Goal: Obtain resource: Obtain resource

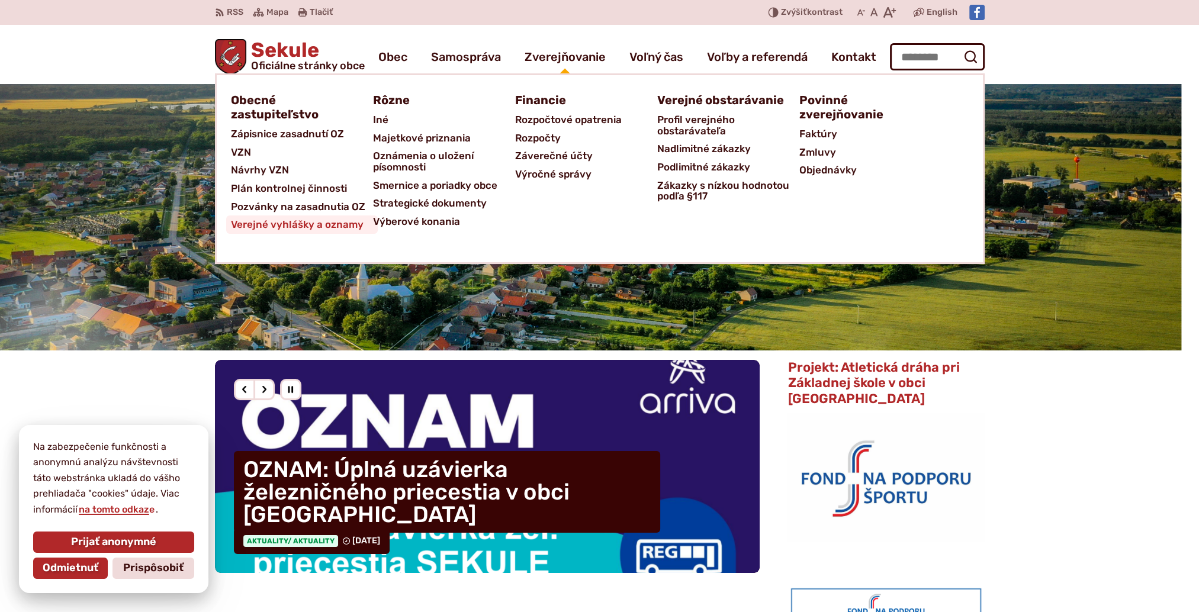
click at [268, 226] on span "Verejné vyhlášky a oznamy" at bounding box center [297, 225] width 133 height 18
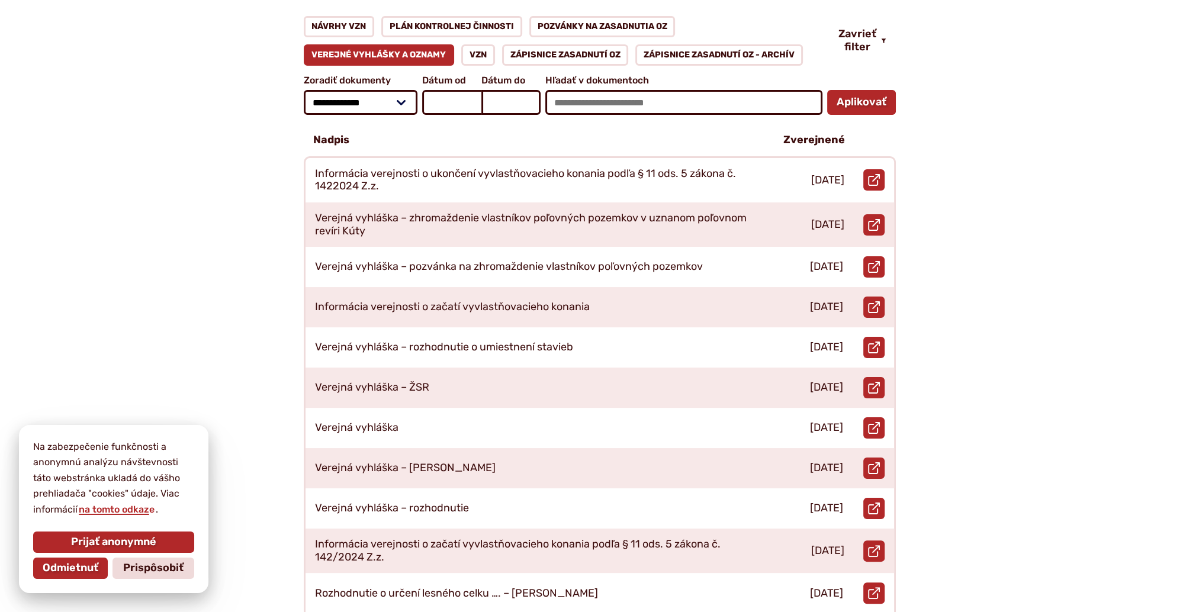
scroll to position [237, 0]
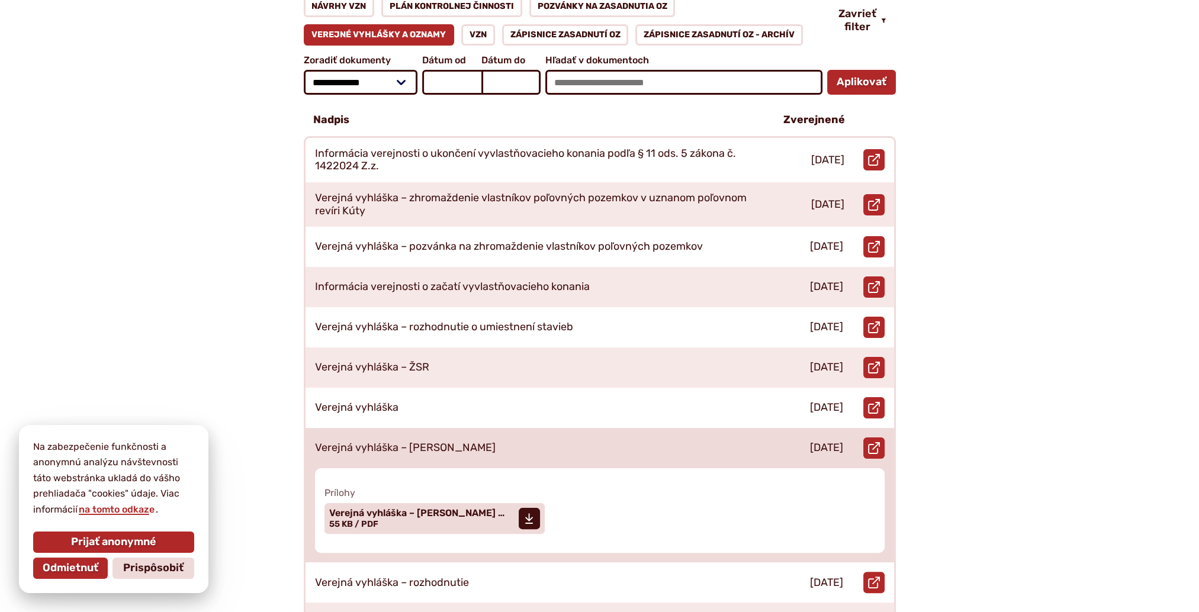
click at [635, 429] on div "Verejná vyhláška – orez stromov" at bounding box center [535, 448] width 458 height 40
click at [391, 509] on span "Verejná vyhláška – orez stromov …" at bounding box center [416, 513] width 175 height 9
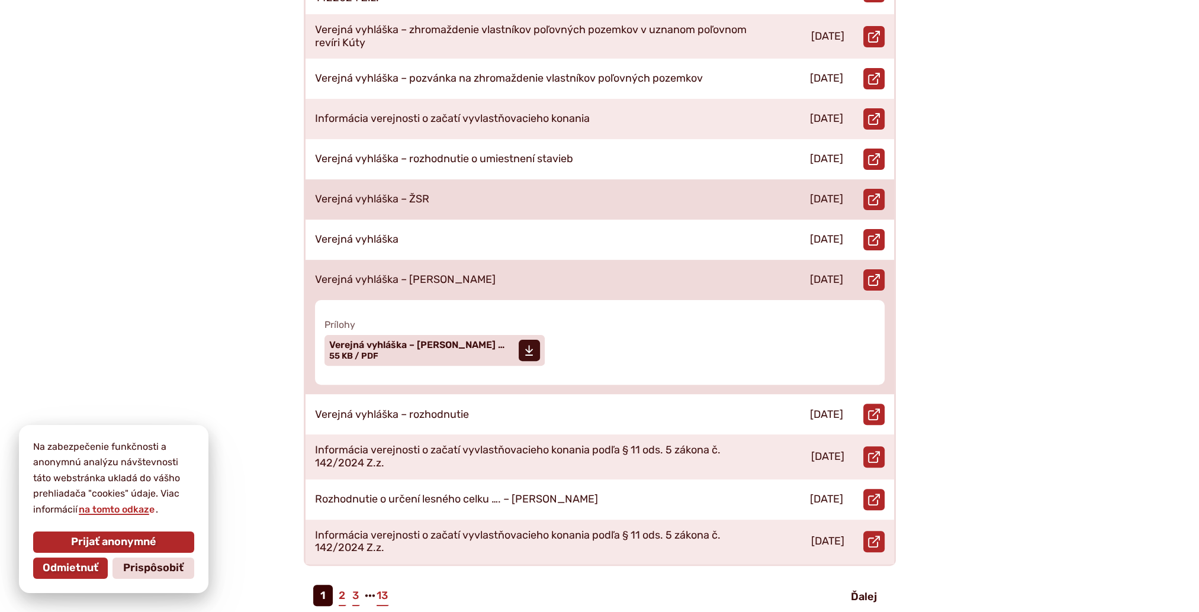
scroll to position [415, 0]
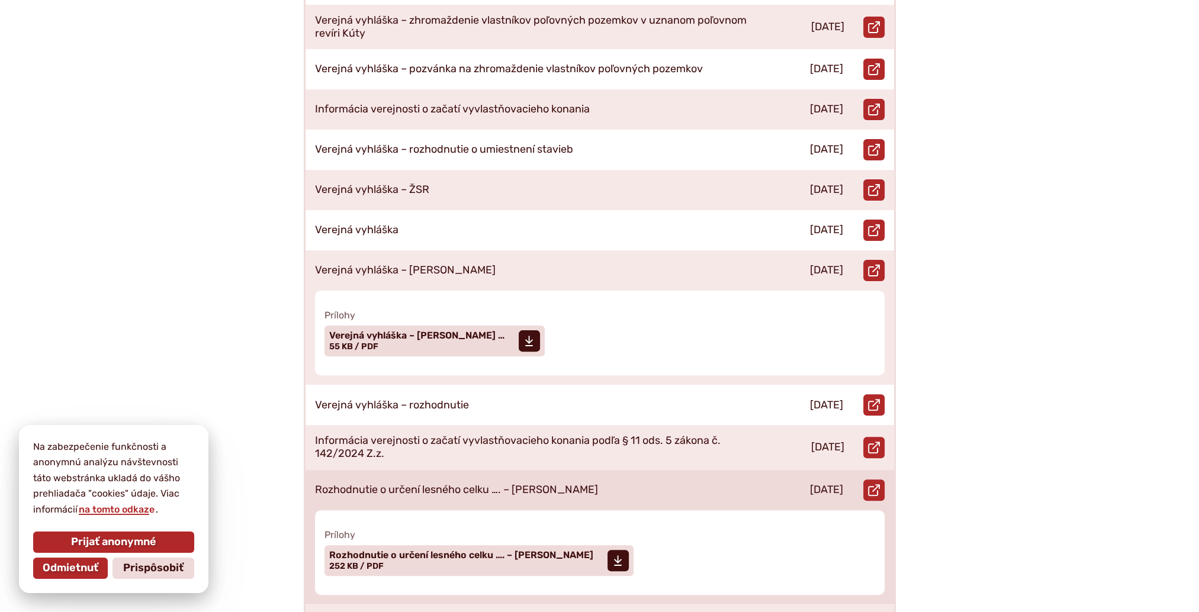
click at [431, 484] on p "Rozhodnutie o určení lesného celku …. – verejná vyhláška" at bounding box center [456, 490] width 283 height 13
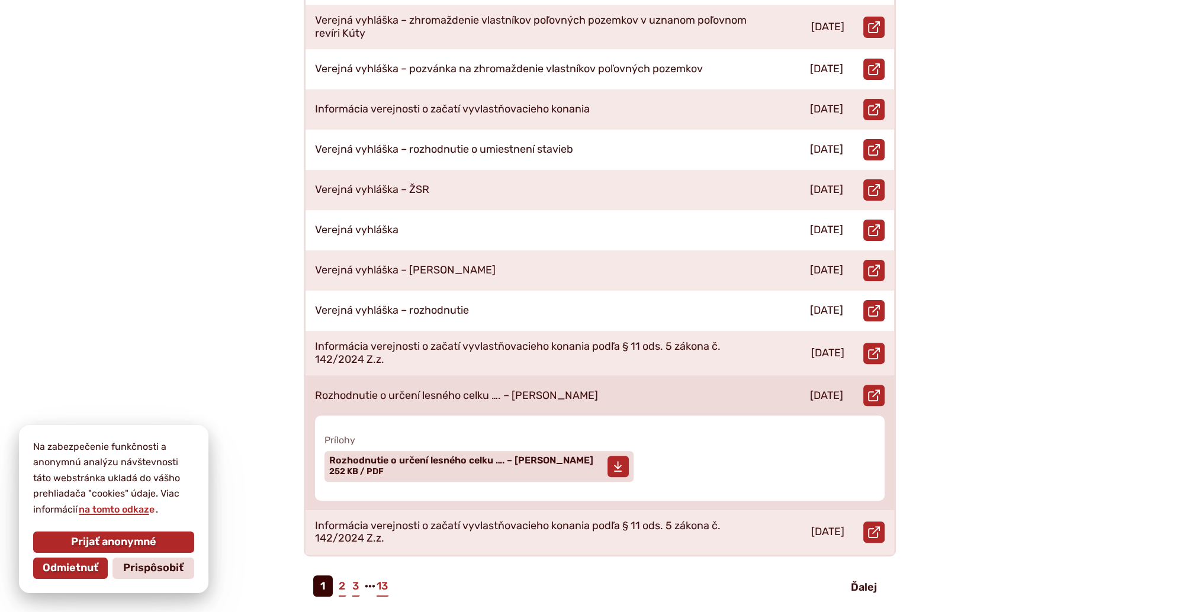
click at [532, 456] on span "Rozhodnutie o určení lesného celku …. – verejná vyhláška" at bounding box center [461, 460] width 264 height 9
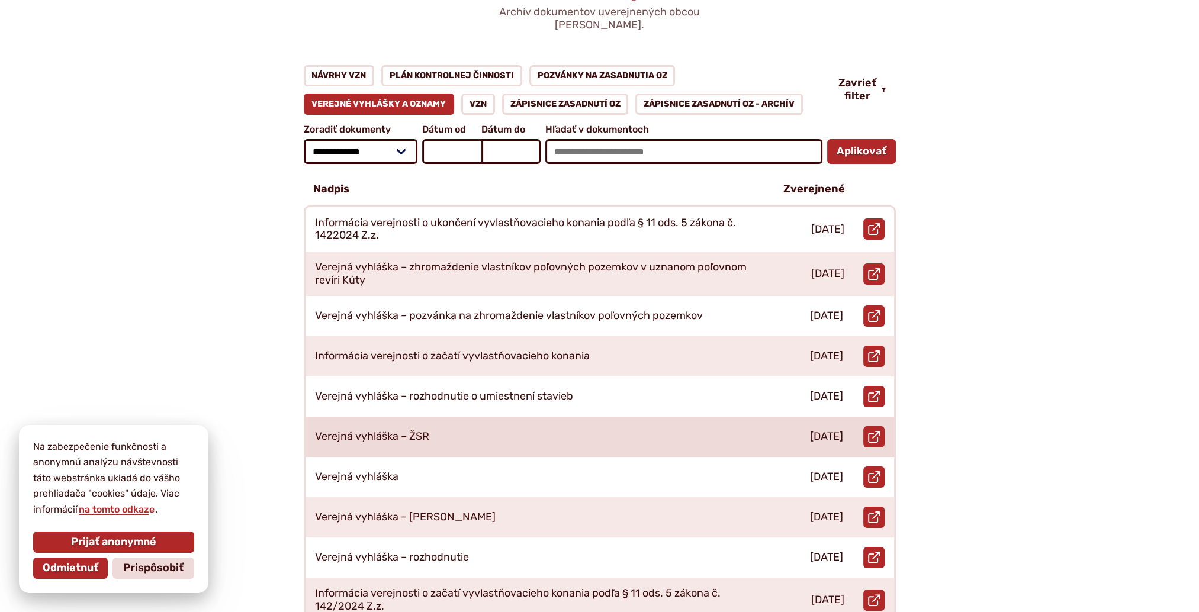
scroll to position [0, 0]
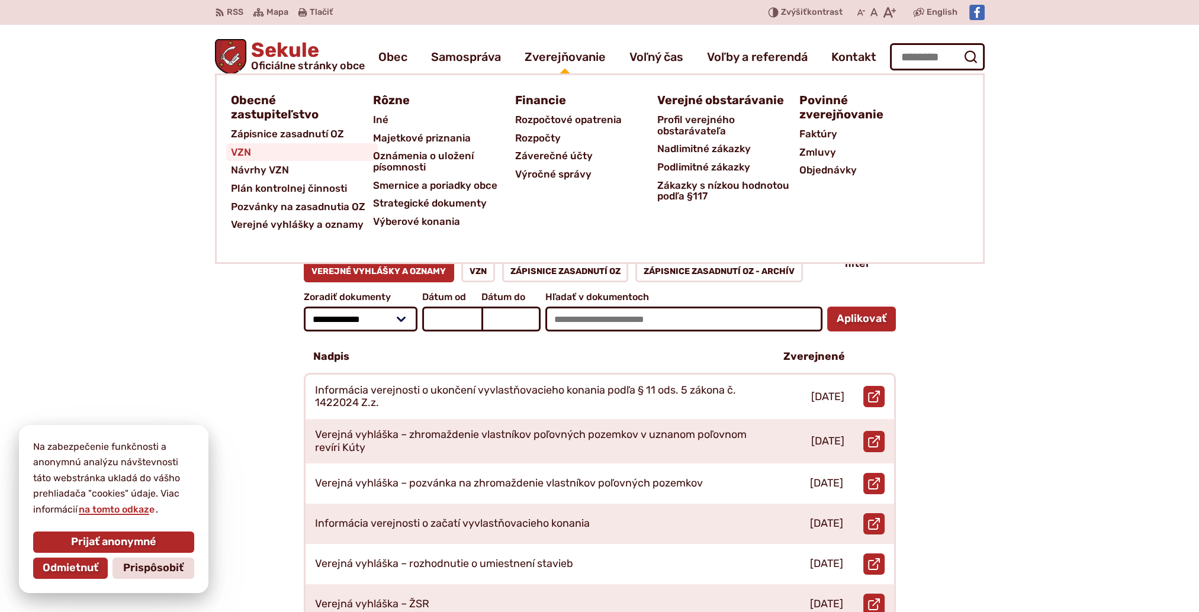
click at [239, 150] on span "VZN" at bounding box center [241, 152] width 20 height 18
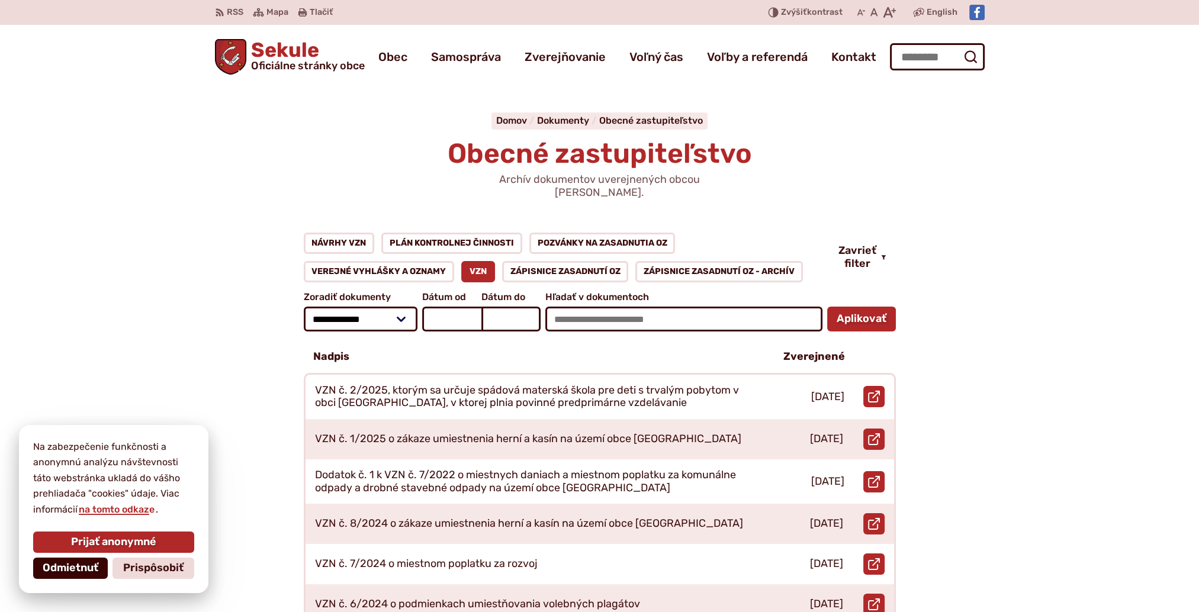
click at [59, 570] on span "Odmietnuť" at bounding box center [71, 568] width 56 height 13
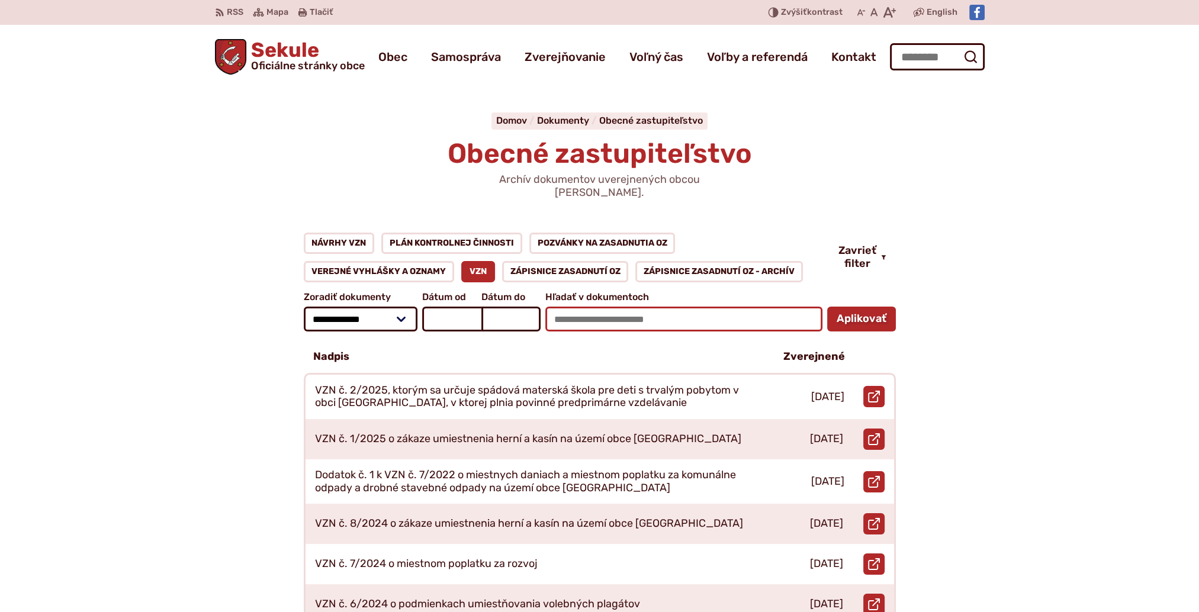
click at [575, 308] on input "Hľadať v dokumentoch" at bounding box center [684, 319] width 277 height 25
type input "*****"
click at [853, 307] on button "Aplikovať vybrané filtre" at bounding box center [862, 319] width 69 height 25
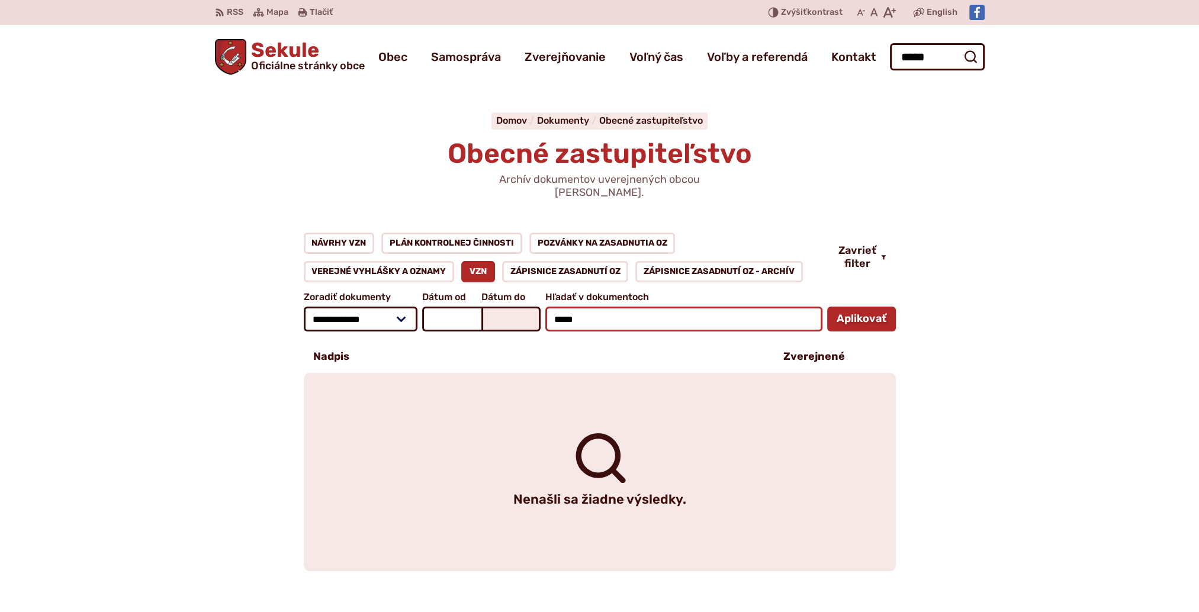
drag, startPoint x: 589, startPoint y: 302, endPoint x: 530, endPoint y: 306, distance: 60.0
click at [530, 306] on form "**********" at bounding box center [600, 312] width 597 height 45
type input "*******"
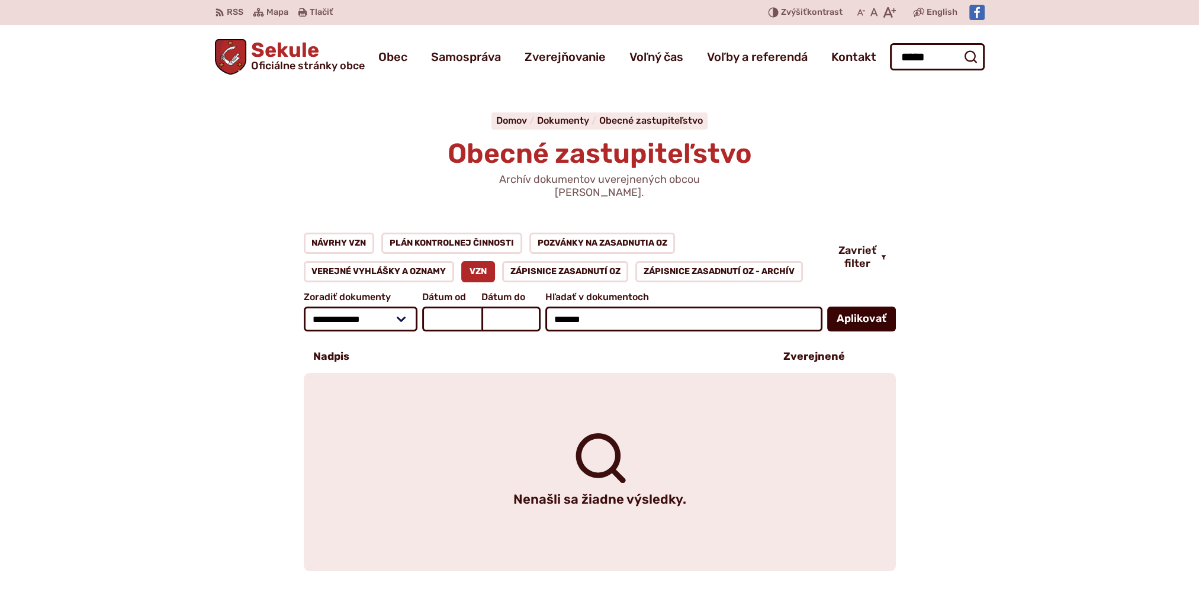
click at [862, 307] on button "Aplikovať vybrané filtre" at bounding box center [862, 319] width 69 height 25
click at [483, 261] on link "VZN" at bounding box center [478, 271] width 34 height 21
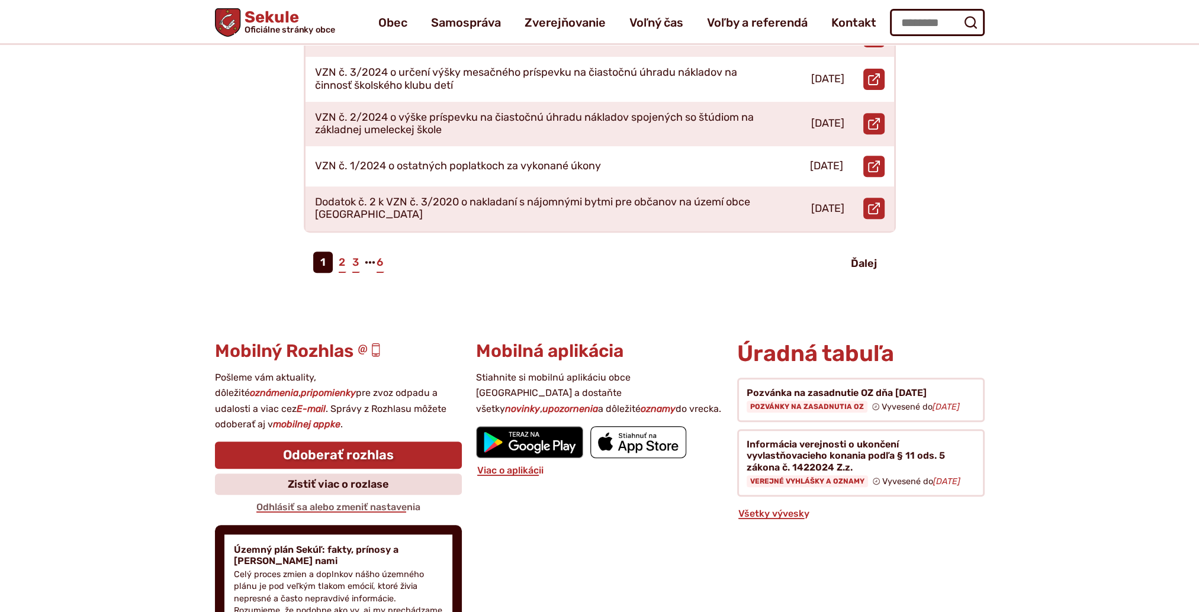
scroll to position [533, 0]
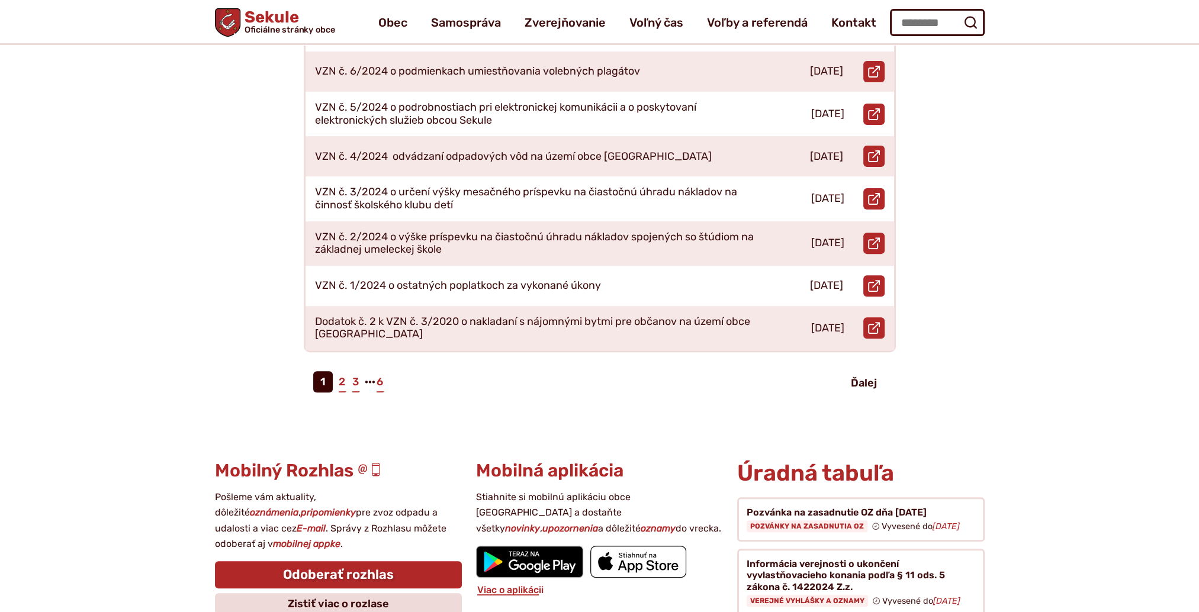
drag, startPoint x: 861, startPoint y: 370, endPoint x: 816, endPoint y: 376, distance: 45.3
click at [861, 377] on span "Ďalej" at bounding box center [864, 383] width 26 height 13
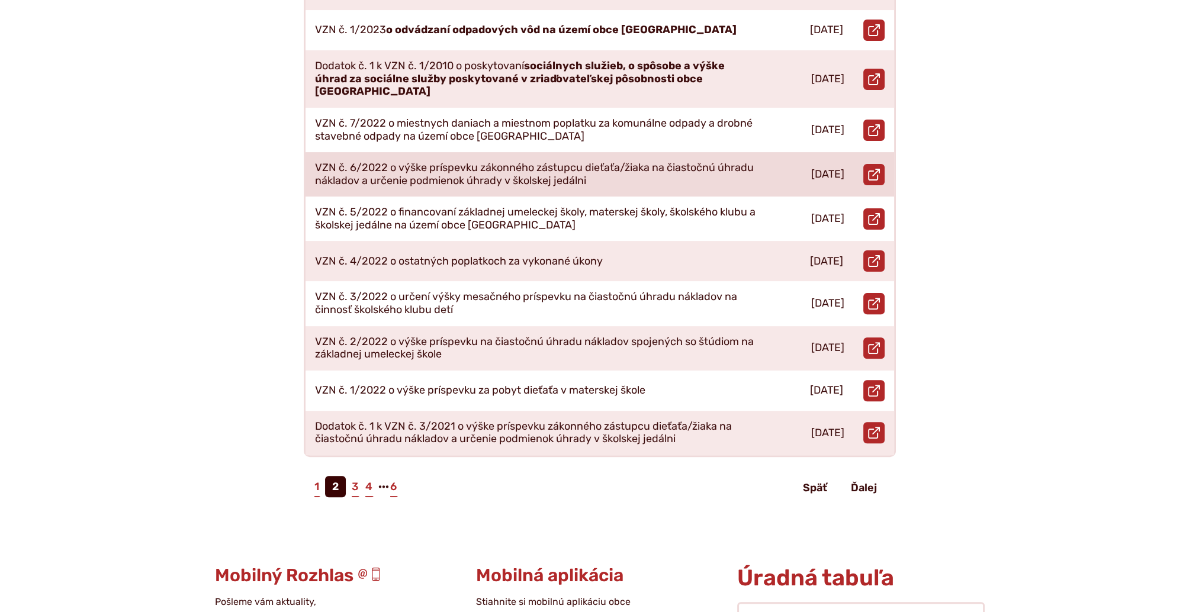
scroll to position [474, 0]
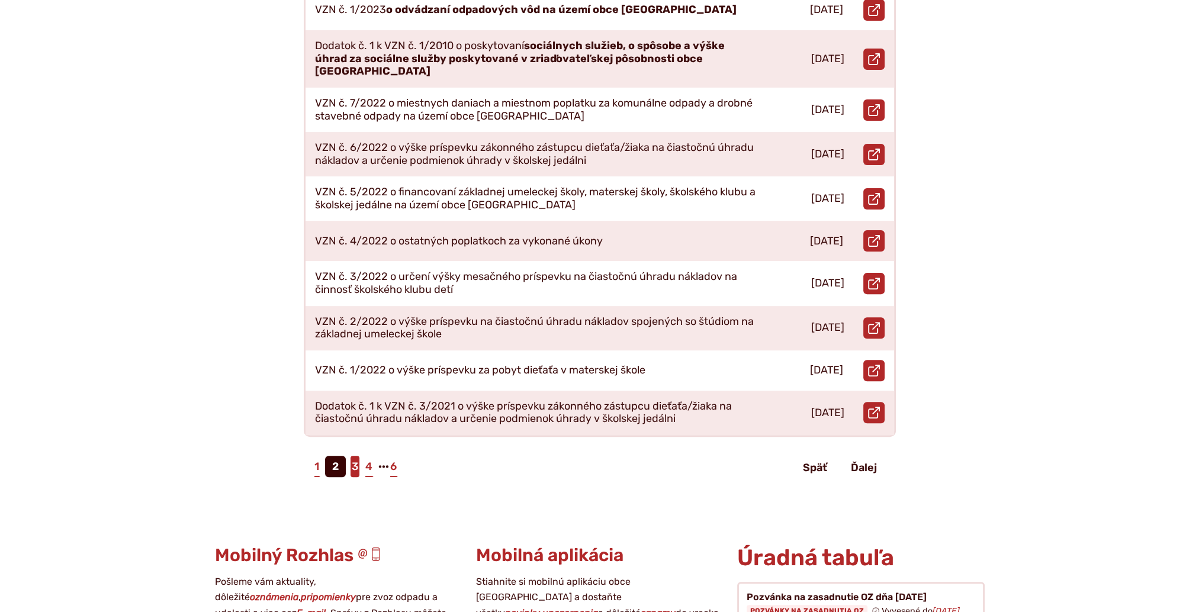
click at [354, 456] on link "3" at bounding box center [355, 466] width 9 height 21
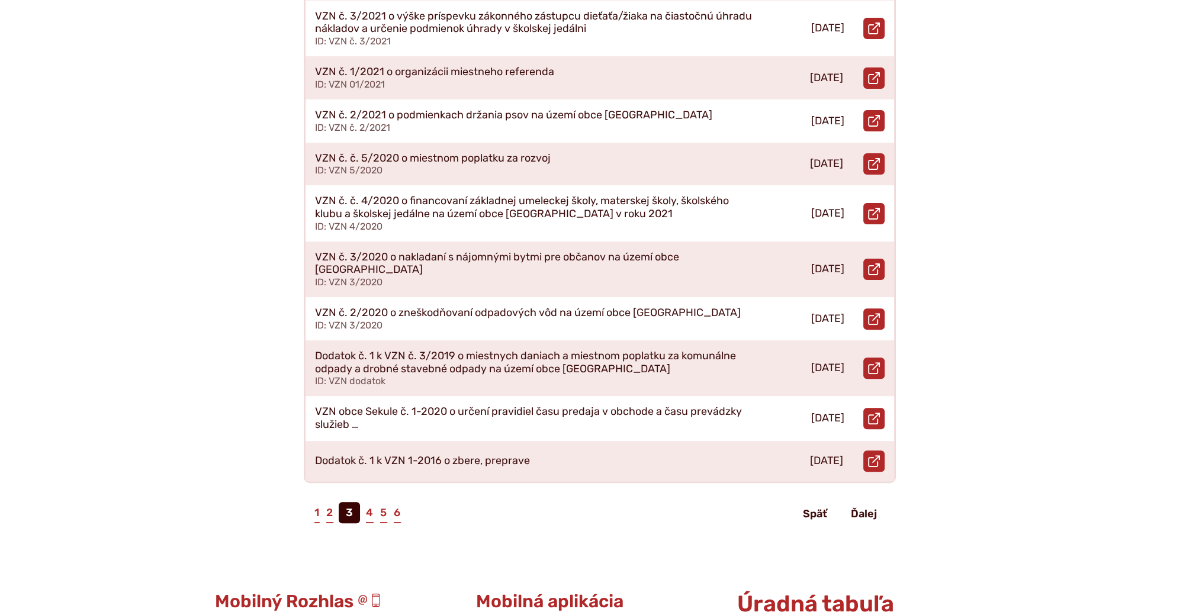
scroll to position [474, 0]
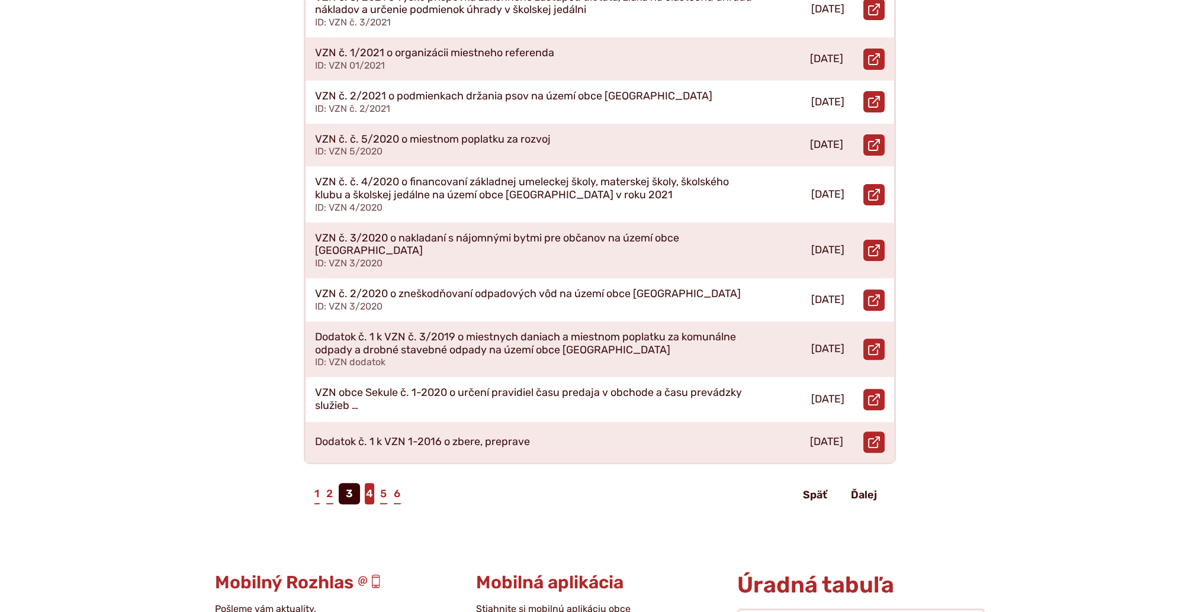
click at [365, 483] on link "4" at bounding box center [369, 493] width 9 height 21
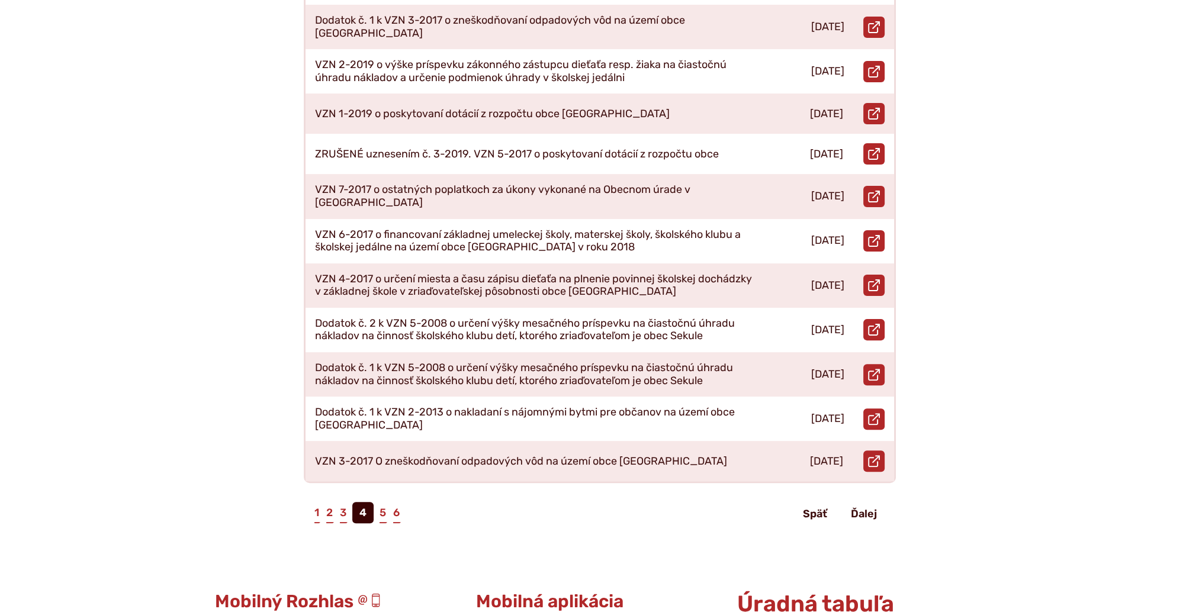
scroll to position [474, 0]
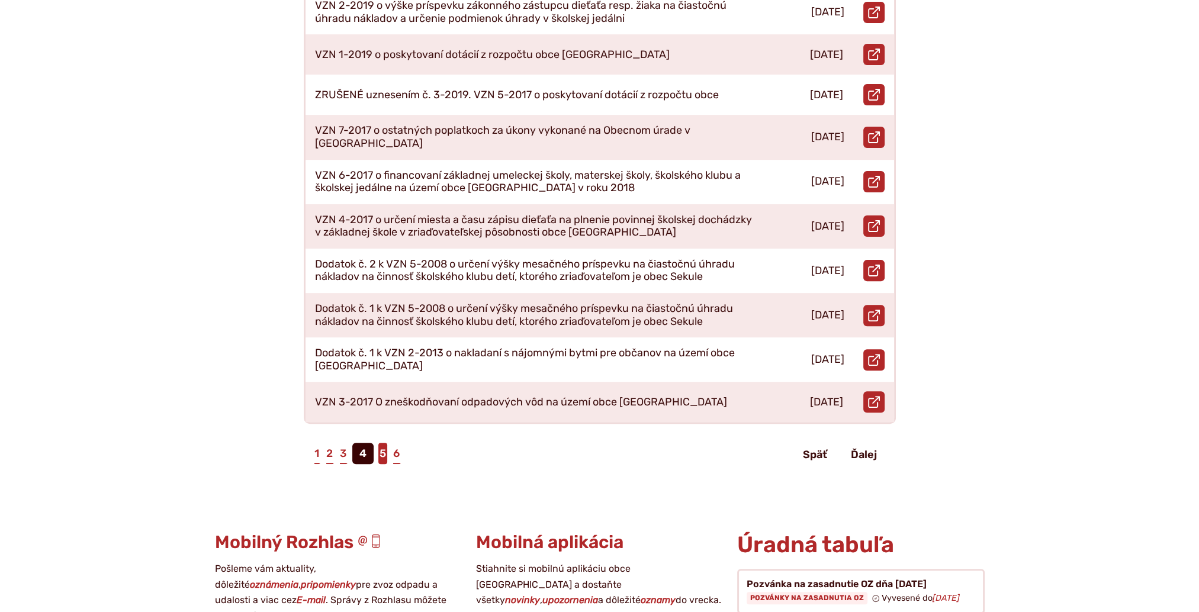
click at [381, 443] on link "5" at bounding box center [383, 453] width 9 height 21
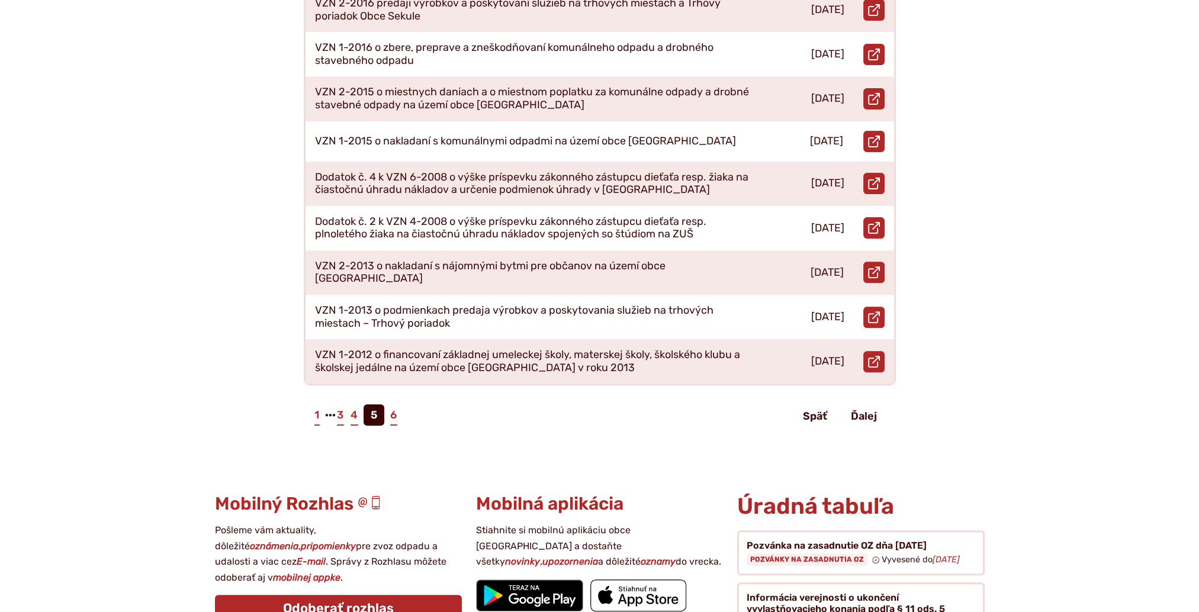
scroll to position [533, 0]
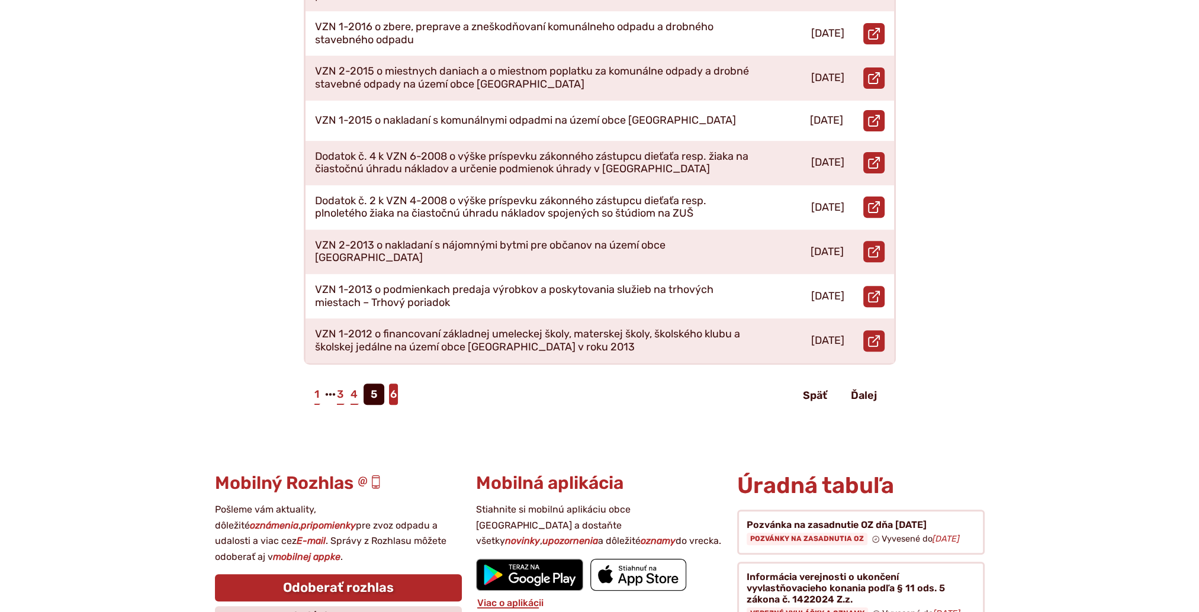
click at [396, 384] on link "6" at bounding box center [393, 394] width 9 height 21
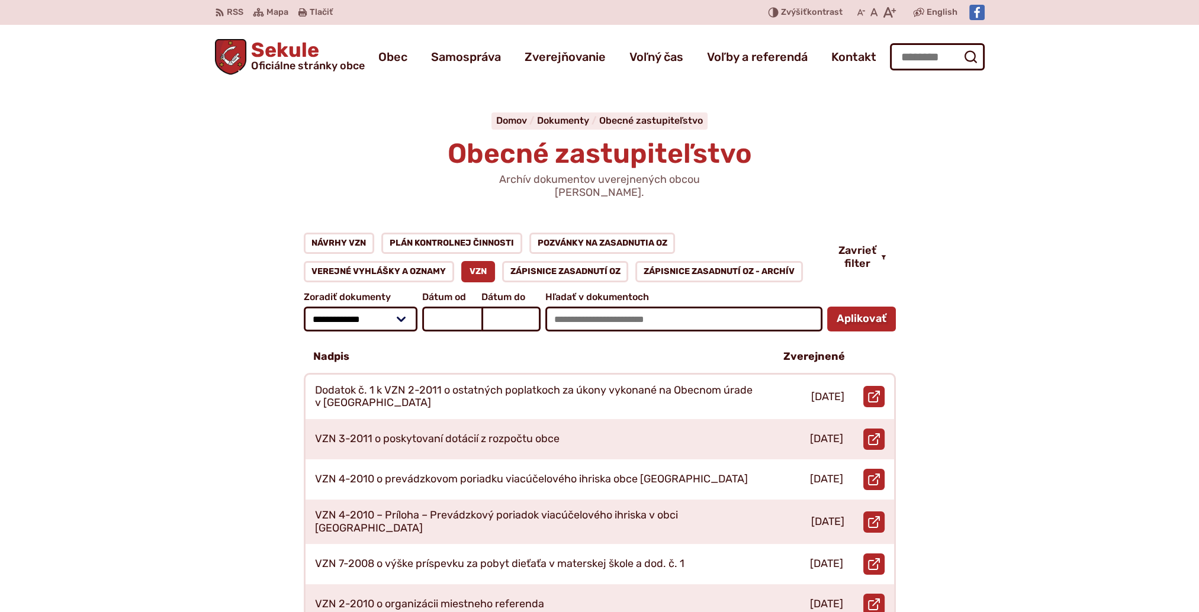
click at [225, 59] on img "Logo Sekule, prejsť na domovskú stránku." at bounding box center [231, 57] width 32 height 36
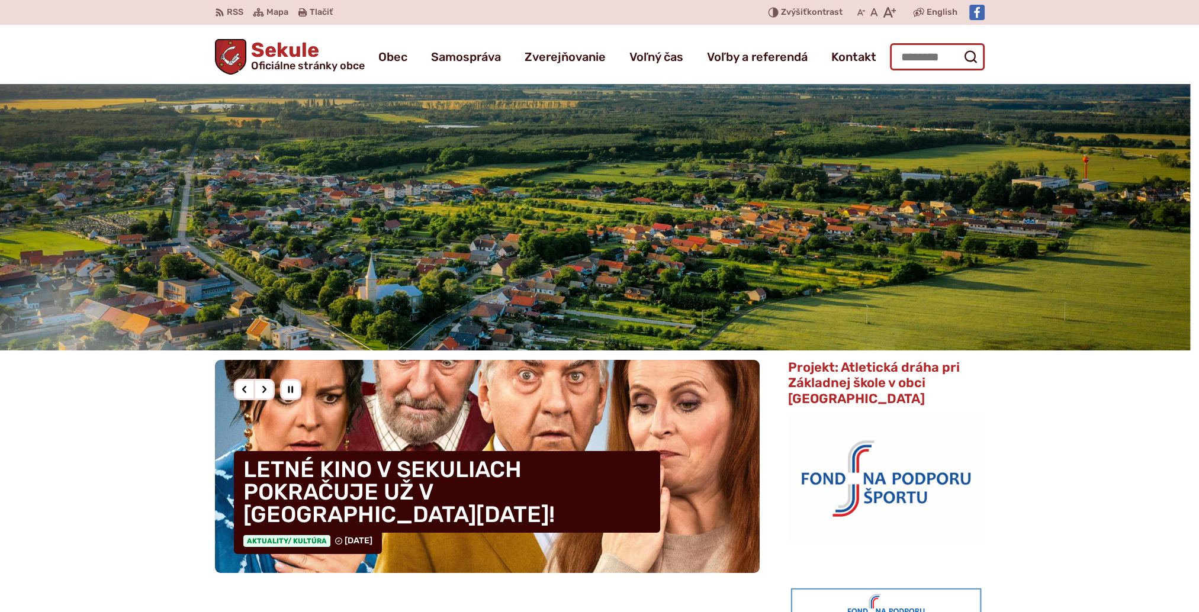
click at [929, 59] on input "Hľadať:" at bounding box center [937, 56] width 95 height 27
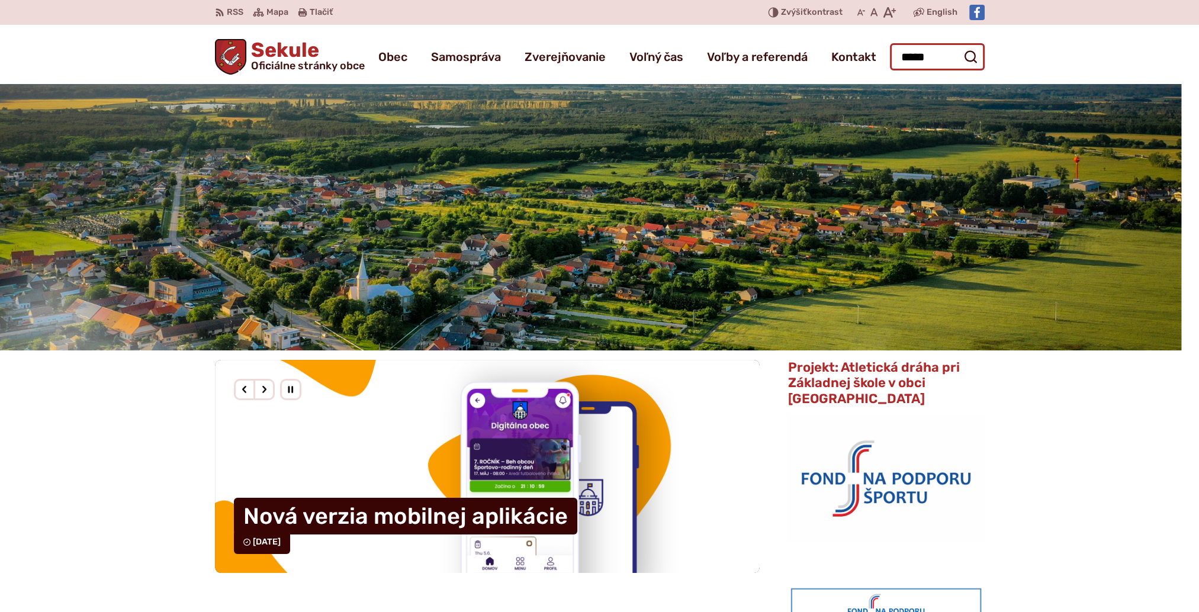
type input "*****"
click at [960, 46] on button "Odoslať vyhľadávací formulár" at bounding box center [970, 56] width 21 height 21
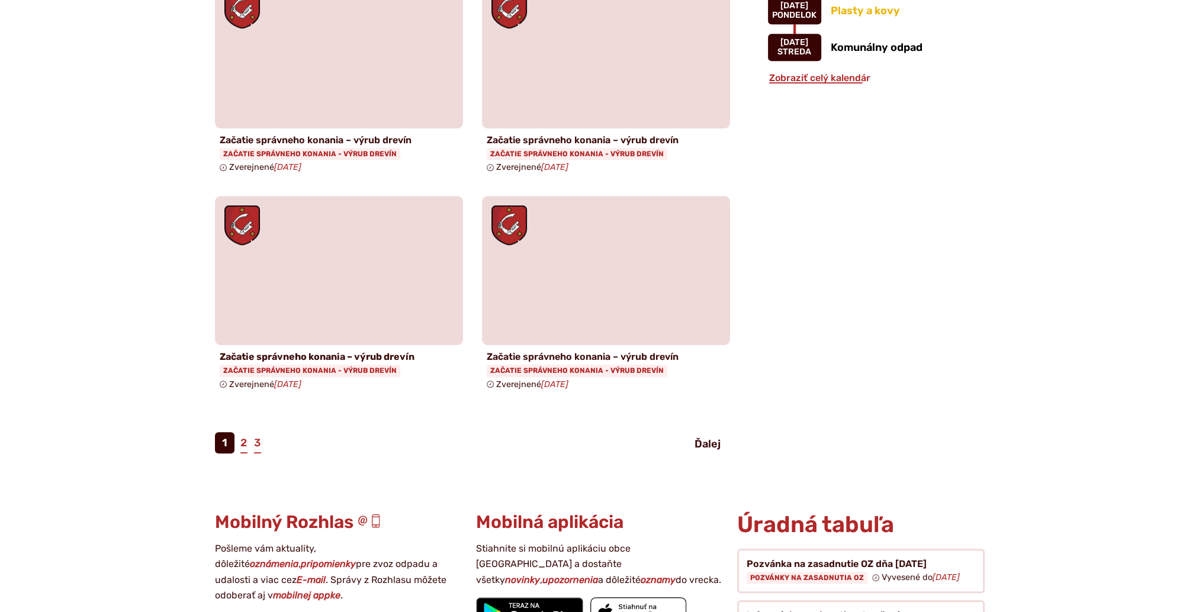
scroll to position [1007, 0]
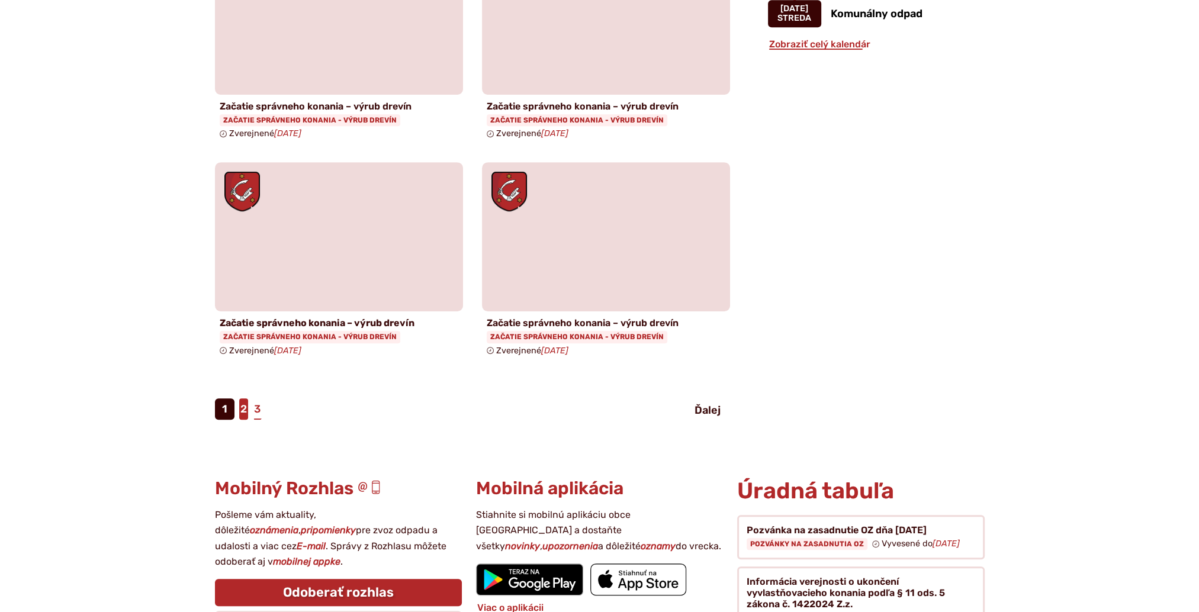
click at [240, 416] on link "2" at bounding box center [243, 409] width 9 height 21
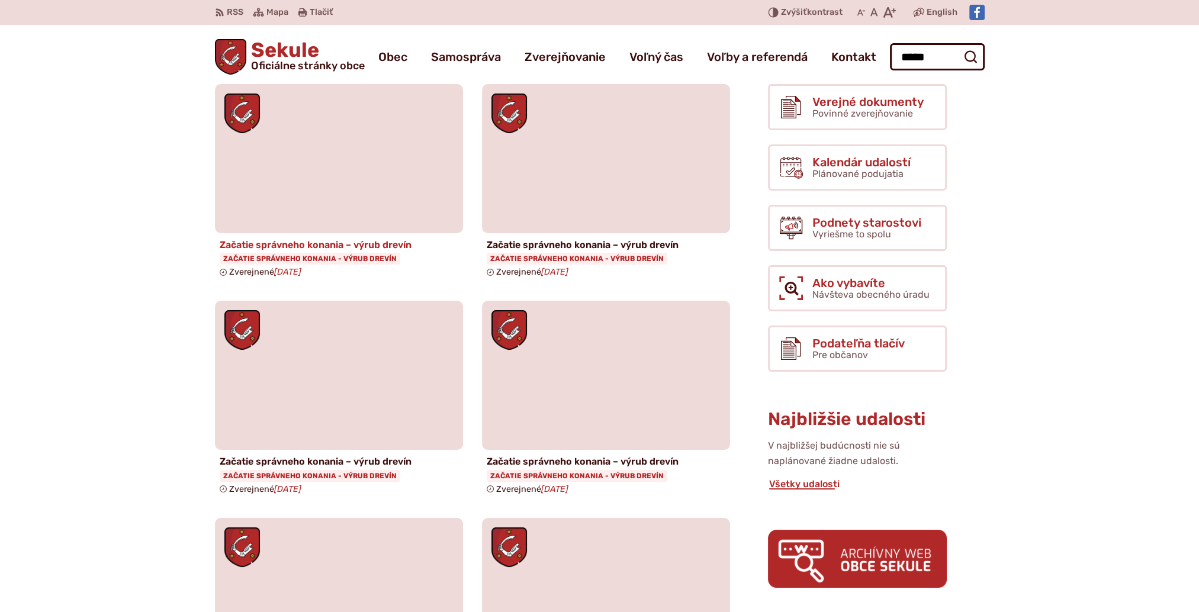
click at [273, 264] on span "Začatie správneho konania - výrub drevín" at bounding box center [310, 259] width 181 height 12
click at [335, 256] on span "Začatie správneho konania - výrub drevín" at bounding box center [310, 259] width 181 height 12
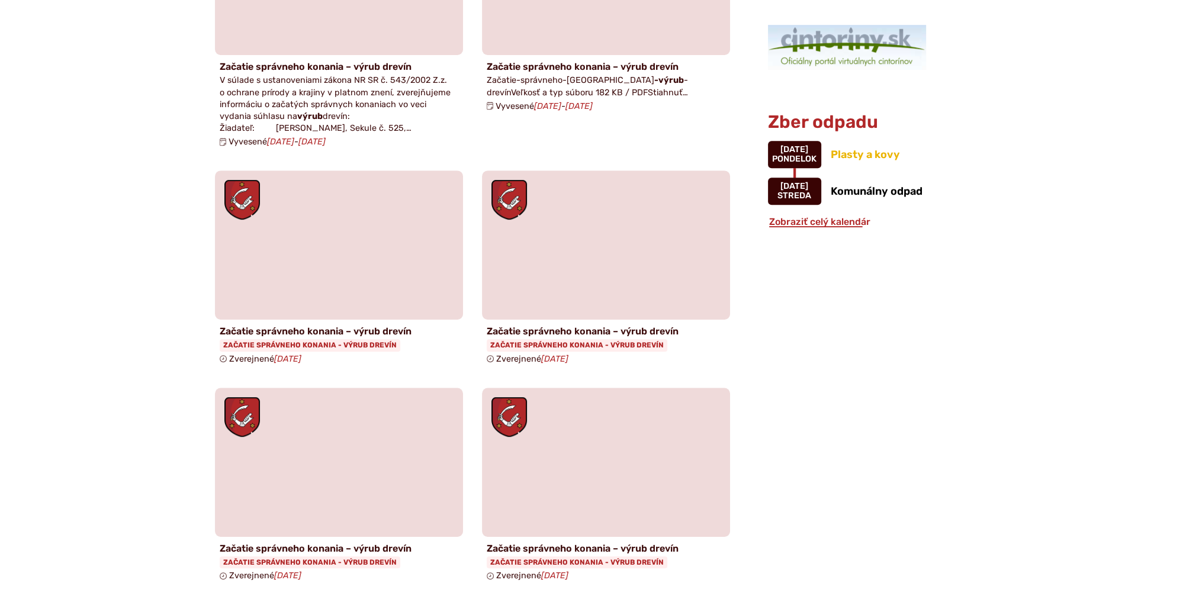
scroll to position [1303, 0]
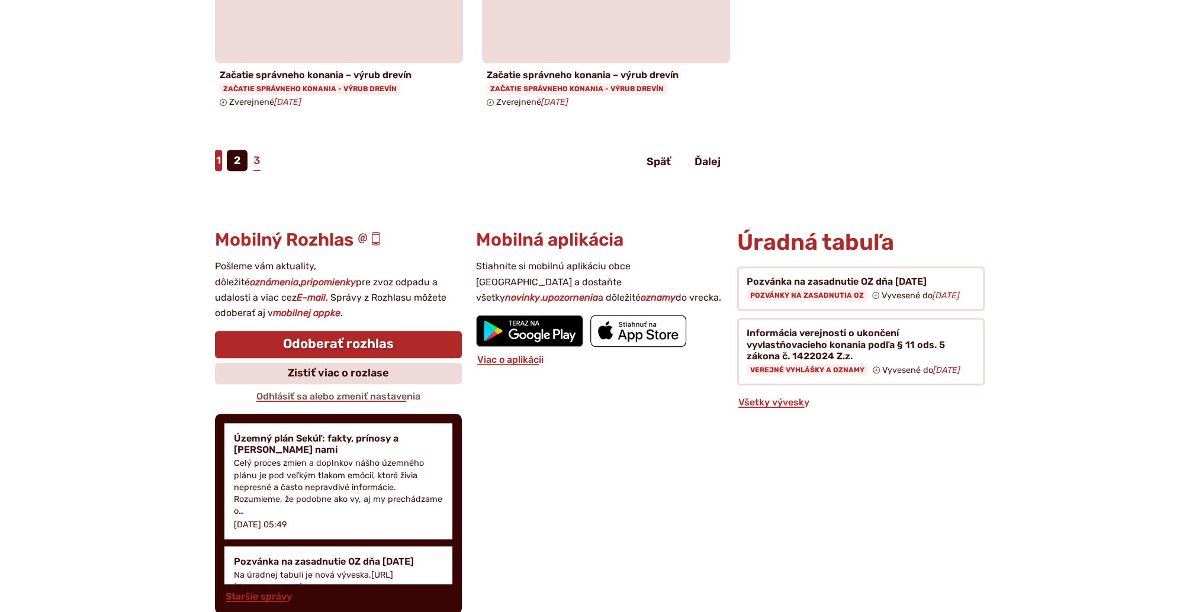
click at [218, 165] on link "1" at bounding box center [218, 160] width 7 height 21
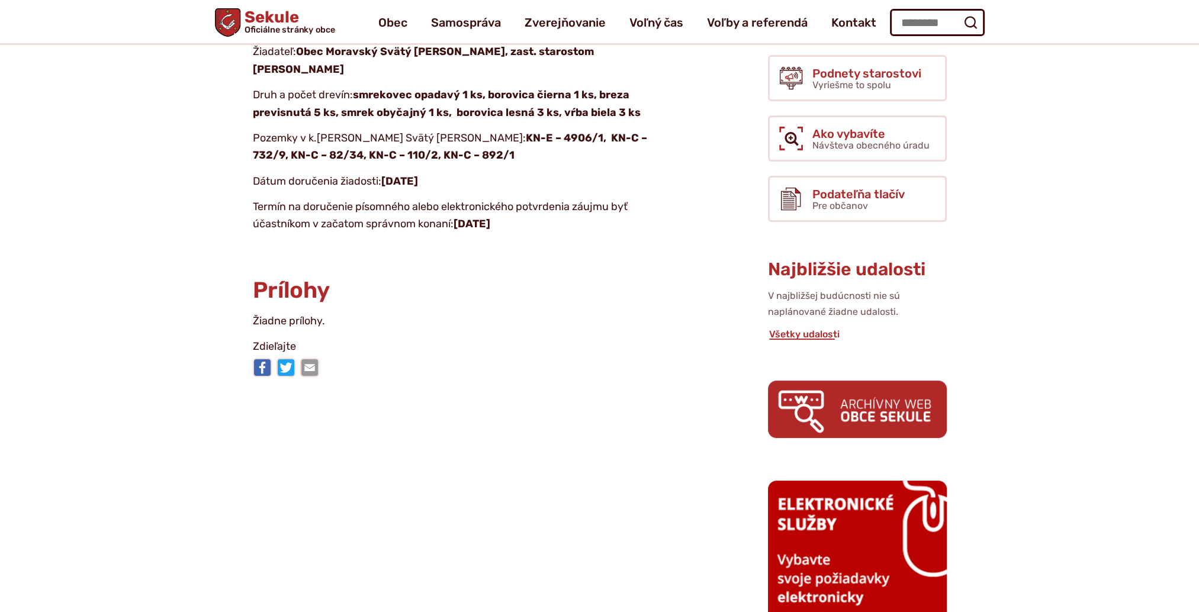
scroll to position [118, 0]
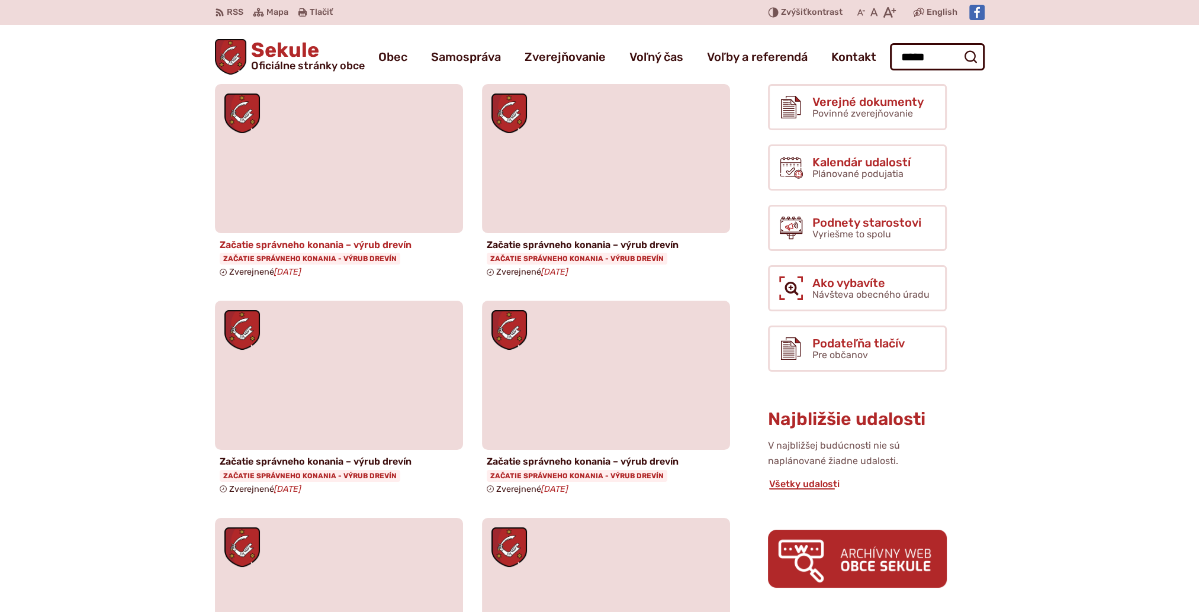
click at [357, 193] on figure at bounding box center [339, 158] width 248 height 149
click at [578, 174] on figure at bounding box center [606, 158] width 248 height 149
click at [309, 358] on figure at bounding box center [339, 375] width 248 height 149
click at [635, 361] on figure at bounding box center [606, 375] width 248 height 149
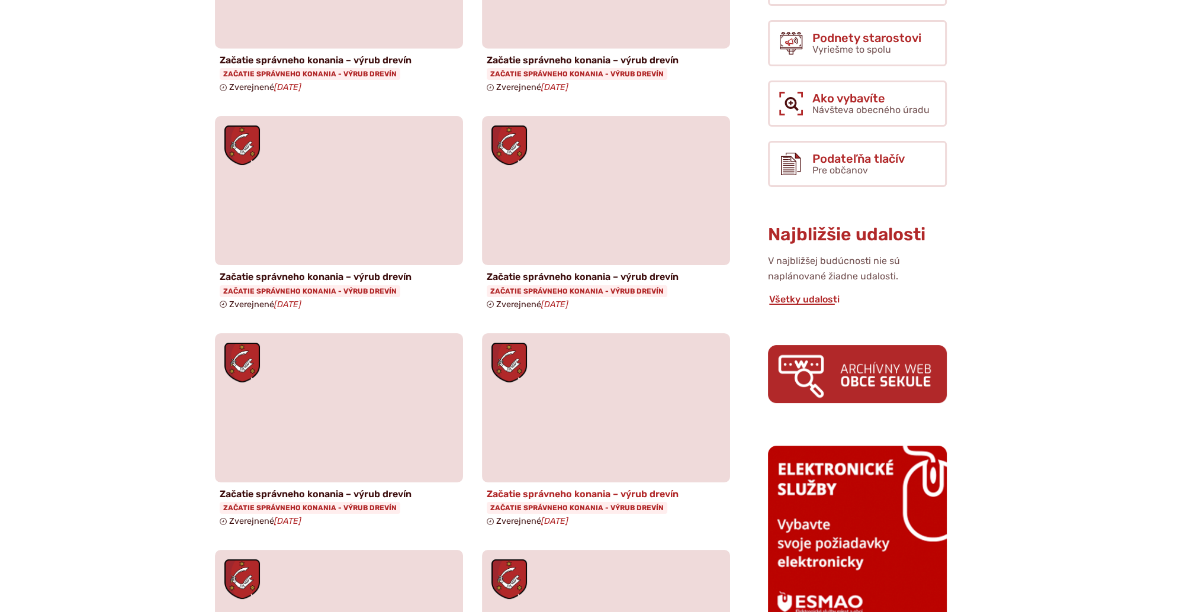
scroll to position [237, 0]
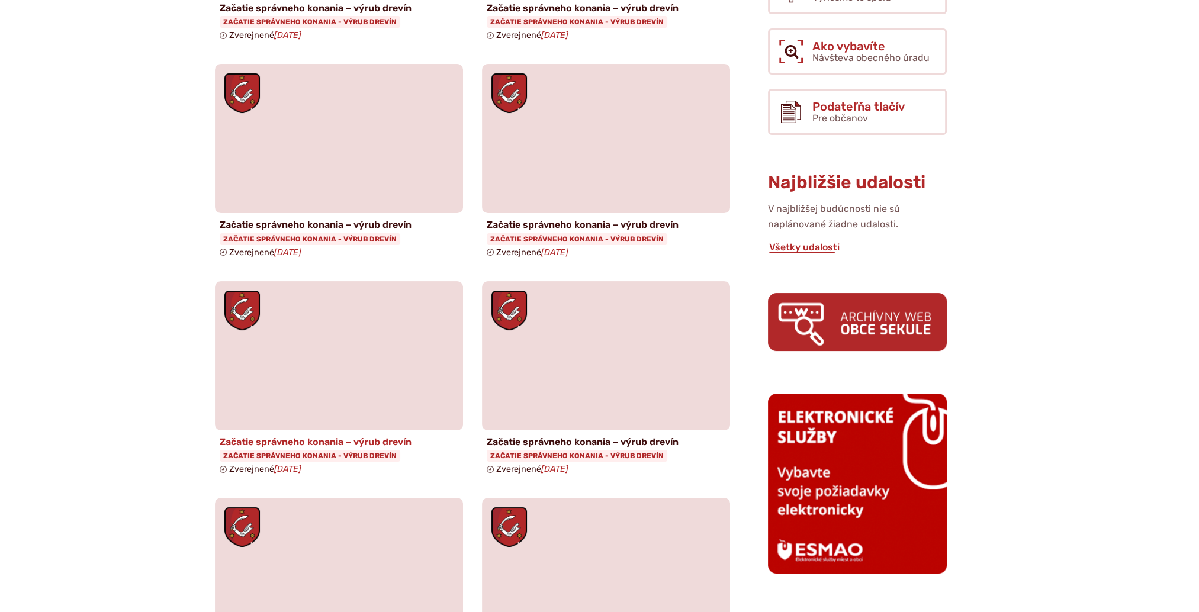
click at [312, 338] on figure at bounding box center [339, 355] width 248 height 149
click at [592, 418] on figure at bounding box center [606, 355] width 248 height 149
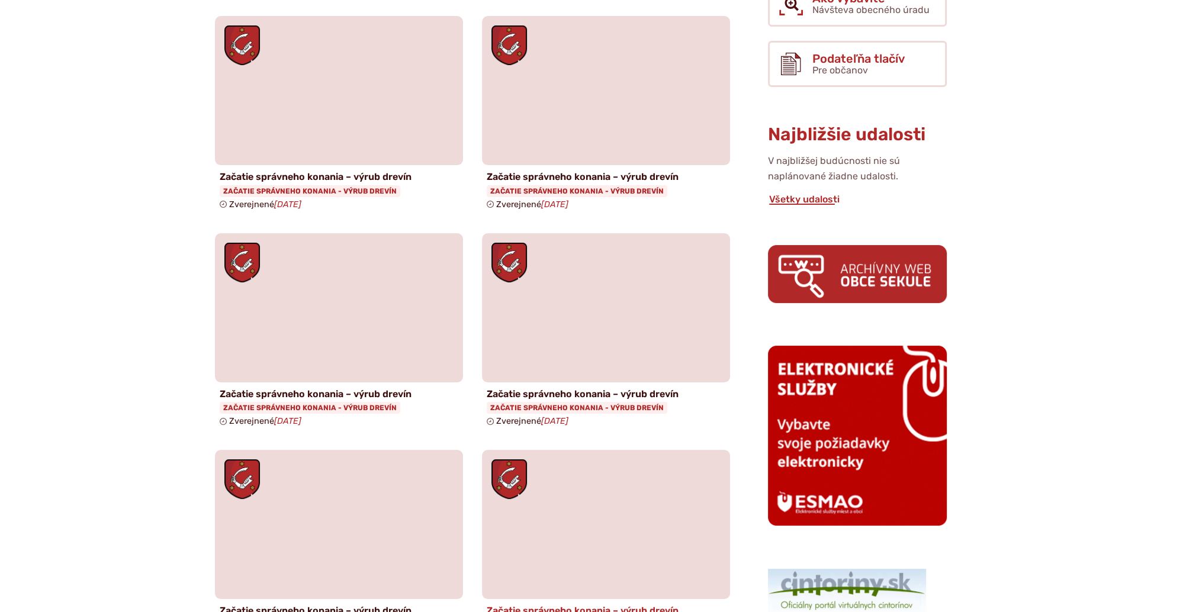
scroll to position [474, 0]
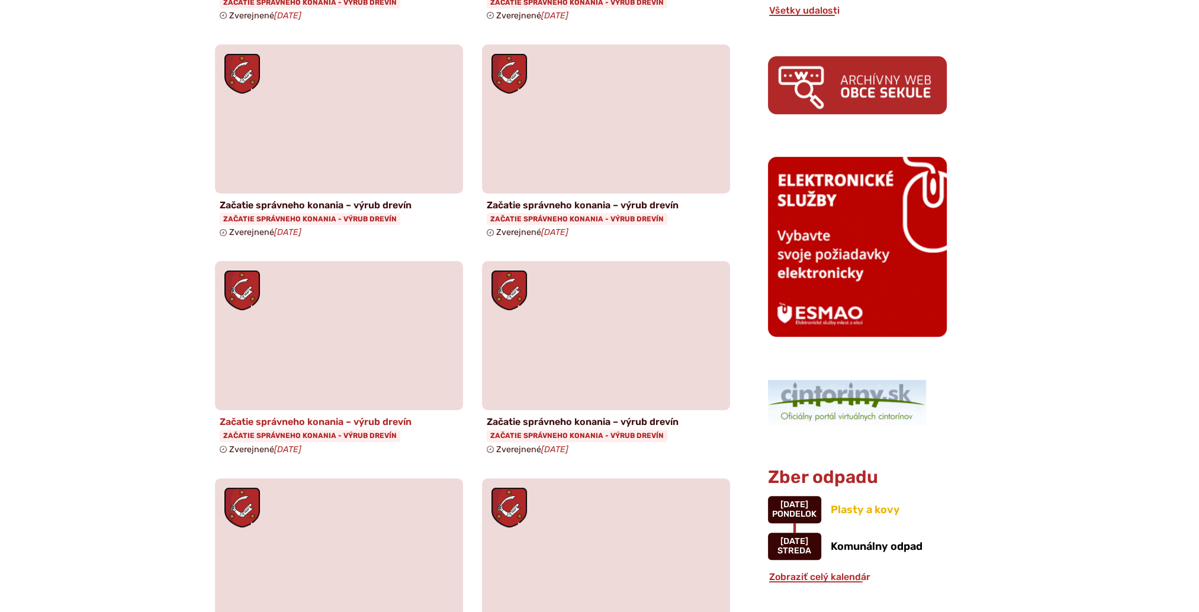
click at [355, 364] on figure at bounding box center [339, 335] width 248 height 149
click at [630, 381] on figure at bounding box center [606, 335] width 248 height 149
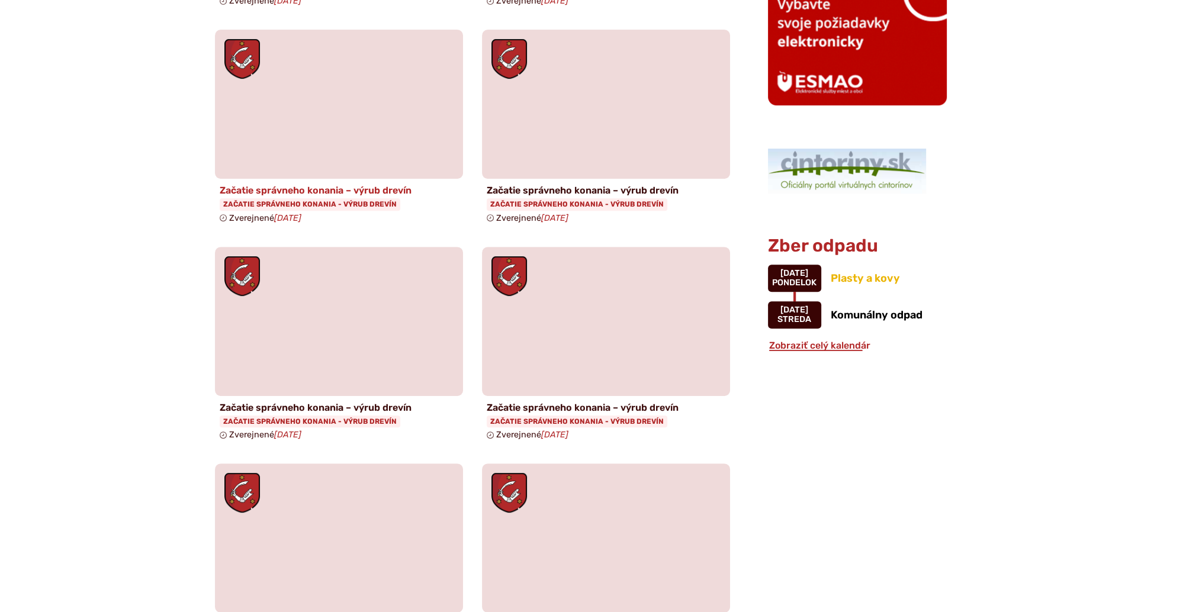
scroll to position [711, 0]
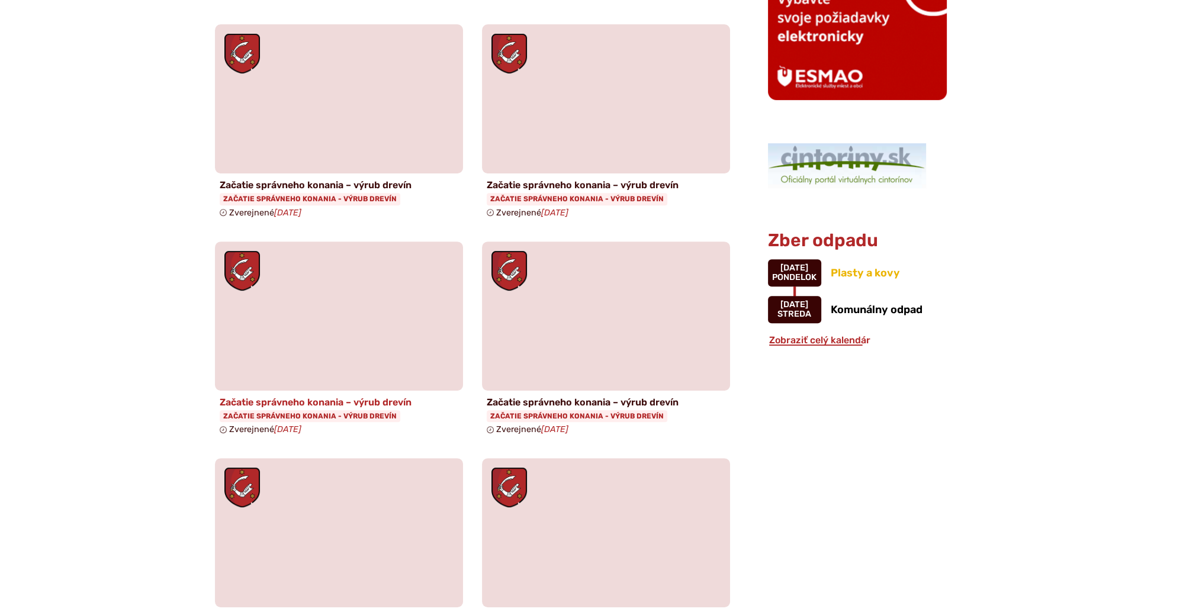
click at [332, 359] on figure at bounding box center [339, 316] width 248 height 149
click at [660, 357] on figure at bounding box center [606, 316] width 248 height 149
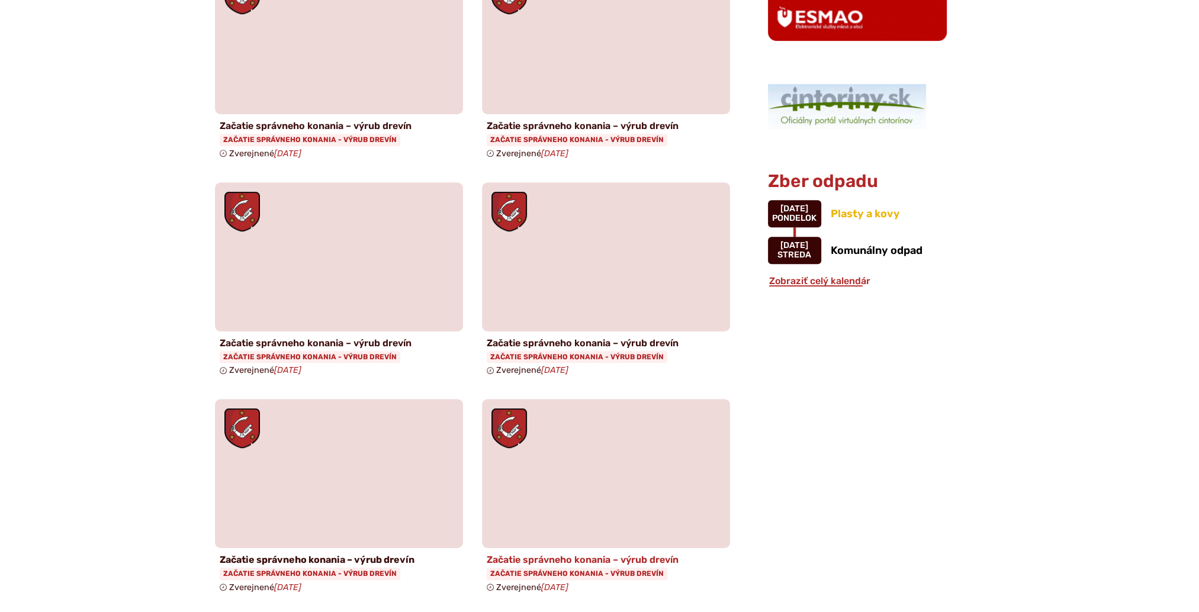
scroll to position [948, 0]
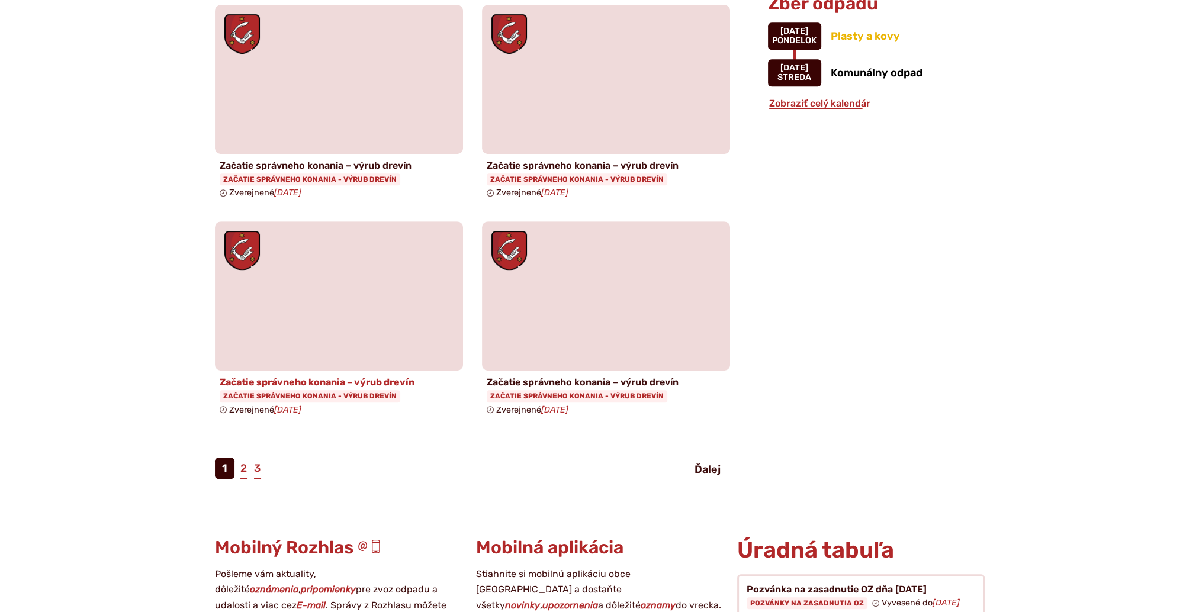
click at [374, 348] on figure at bounding box center [339, 296] width 248 height 149
click at [681, 354] on figure at bounding box center [606, 296] width 248 height 149
click at [239, 474] on link "2" at bounding box center [243, 468] width 9 height 21
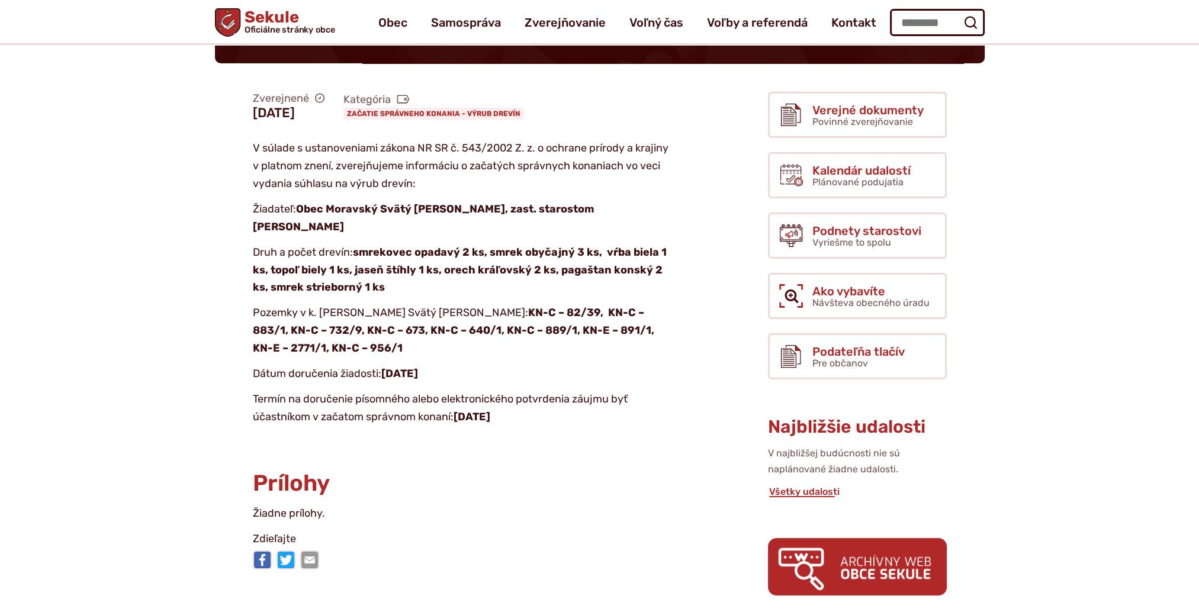
scroll to position [118, 0]
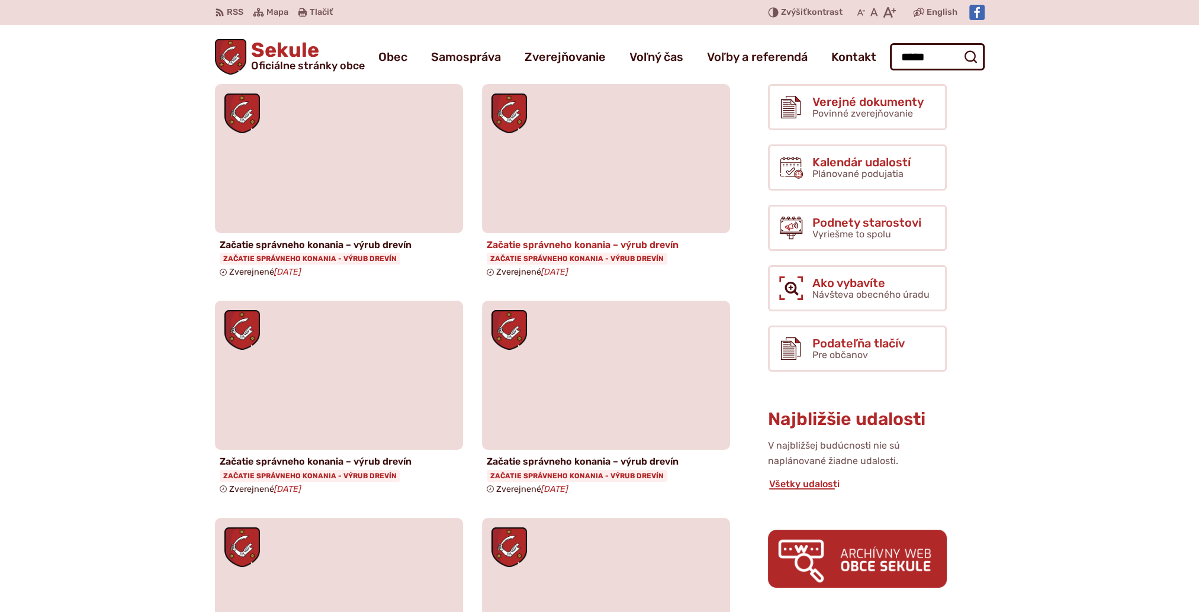
click at [630, 177] on figure at bounding box center [606, 158] width 248 height 149
click at [363, 569] on figure at bounding box center [339, 592] width 248 height 149
drag, startPoint x: 611, startPoint y: 547, endPoint x: 609, endPoint y: 469, distance: 77.6
click at [611, 546] on figure at bounding box center [606, 592] width 248 height 149
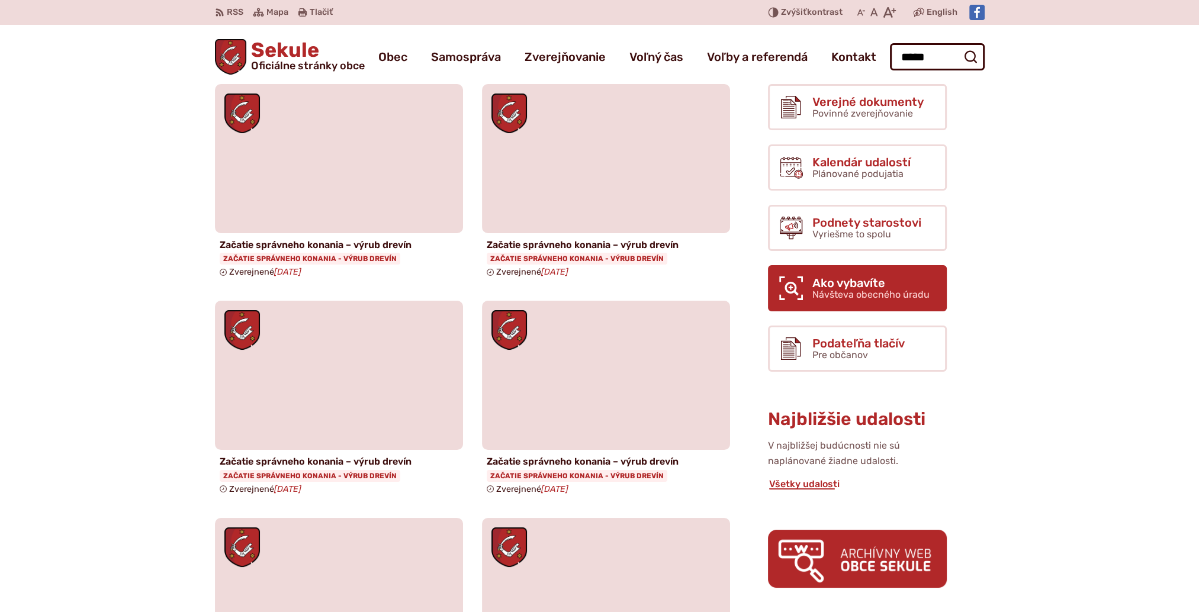
click at [862, 292] on span "Návšteva obecného úradu" at bounding box center [871, 294] width 117 height 11
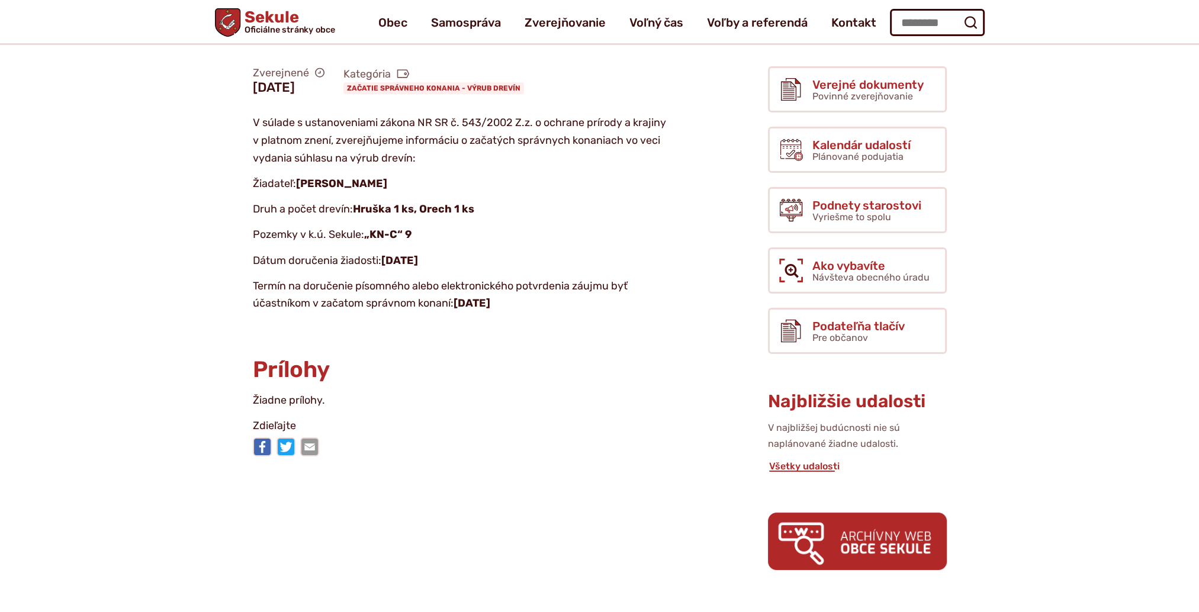
scroll to position [59, 0]
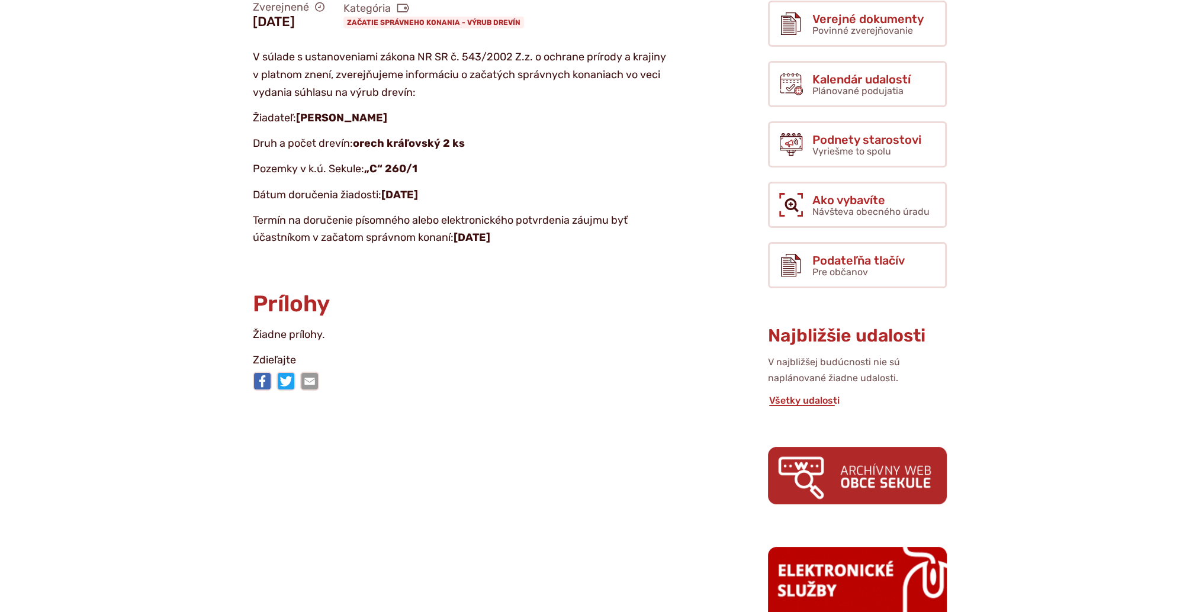
scroll to position [237, 0]
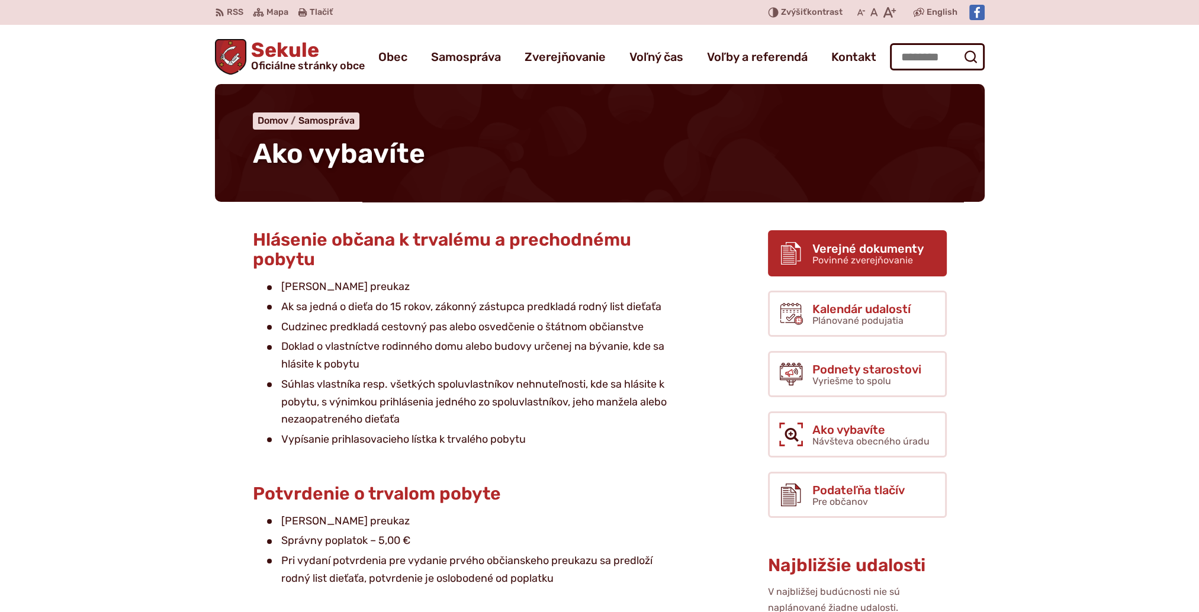
click at [861, 252] on span "Verejné dokumenty" at bounding box center [868, 248] width 111 height 13
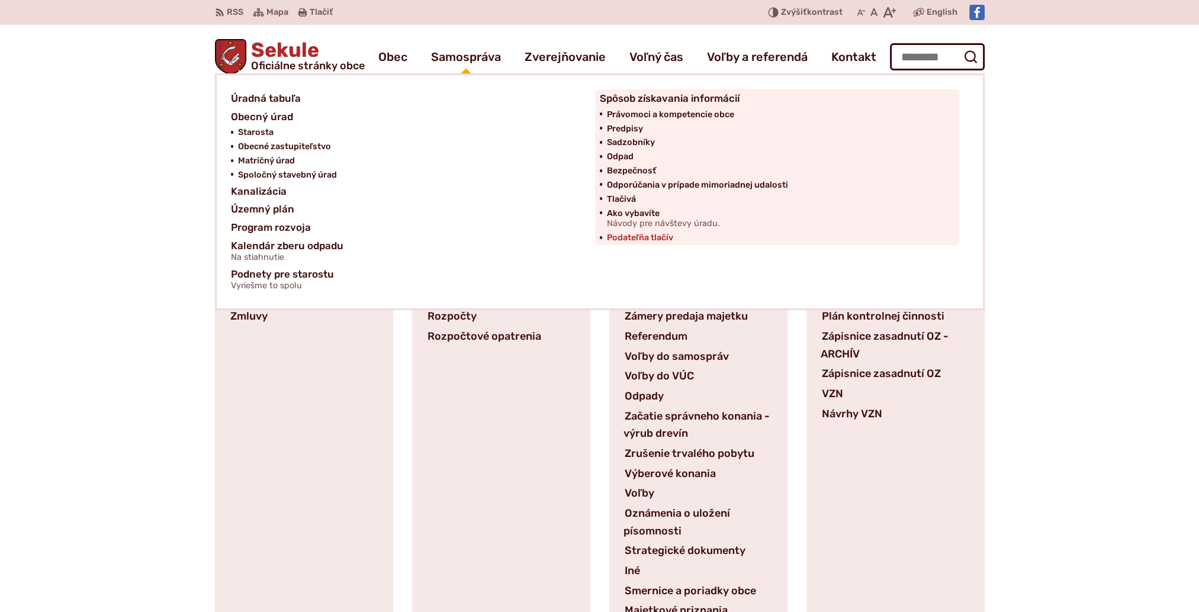
click at [634, 238] on span "Podateľňa tlačív" at bounding box center [640, 238] width 66 height 14
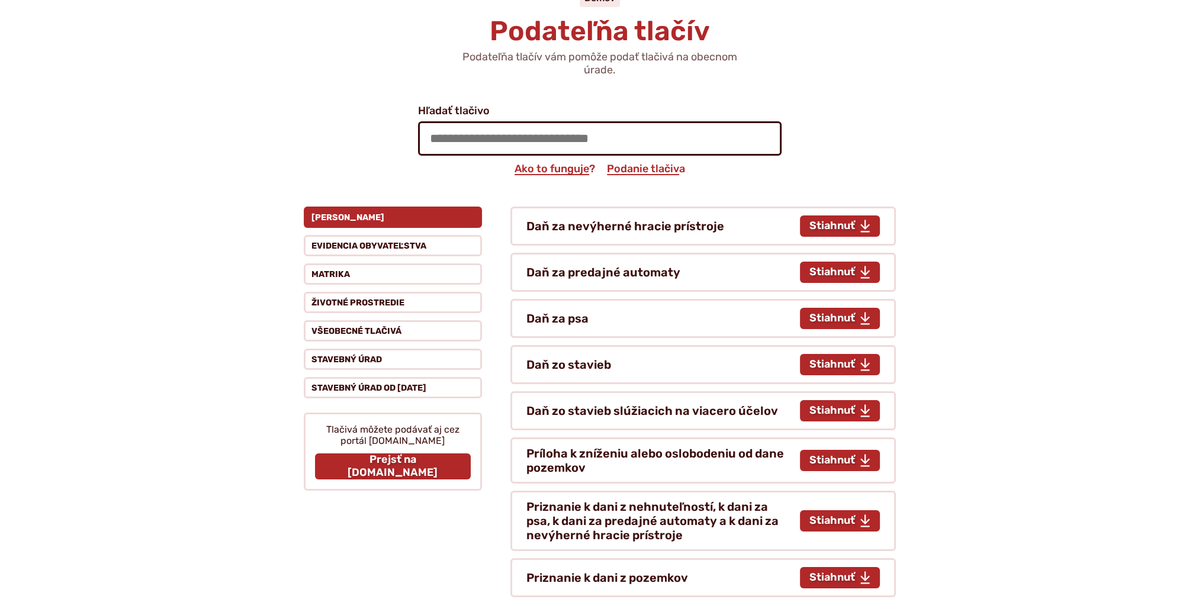
scroll to position [178, 0]
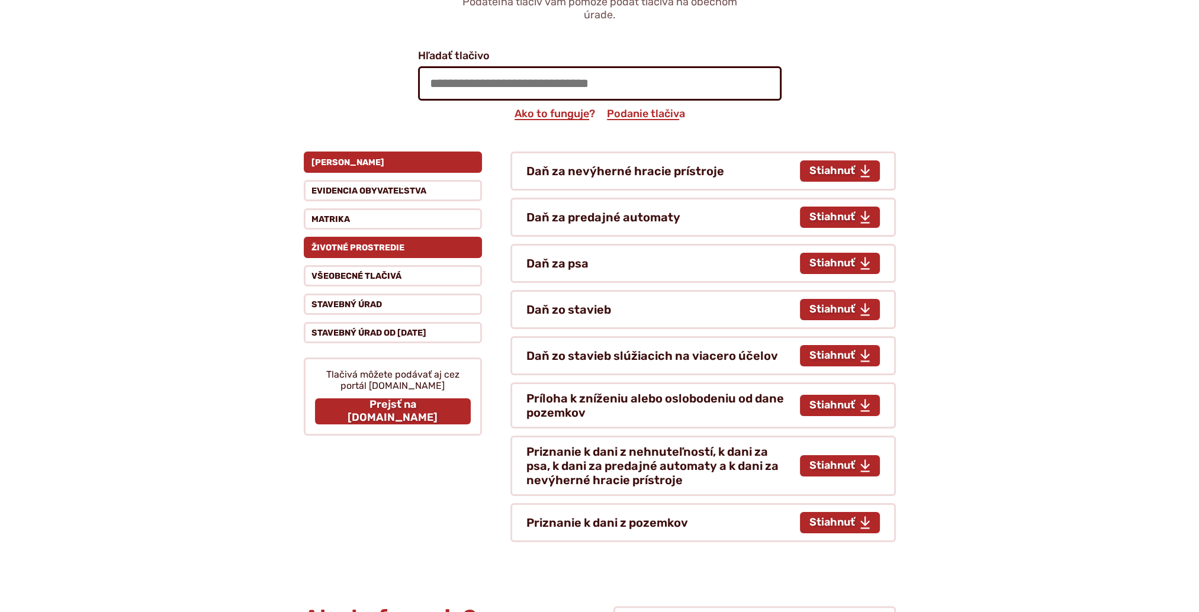
click at [345, 248] on button "Životné prostredie" at bounding box center [393, 247] width 178 height 21
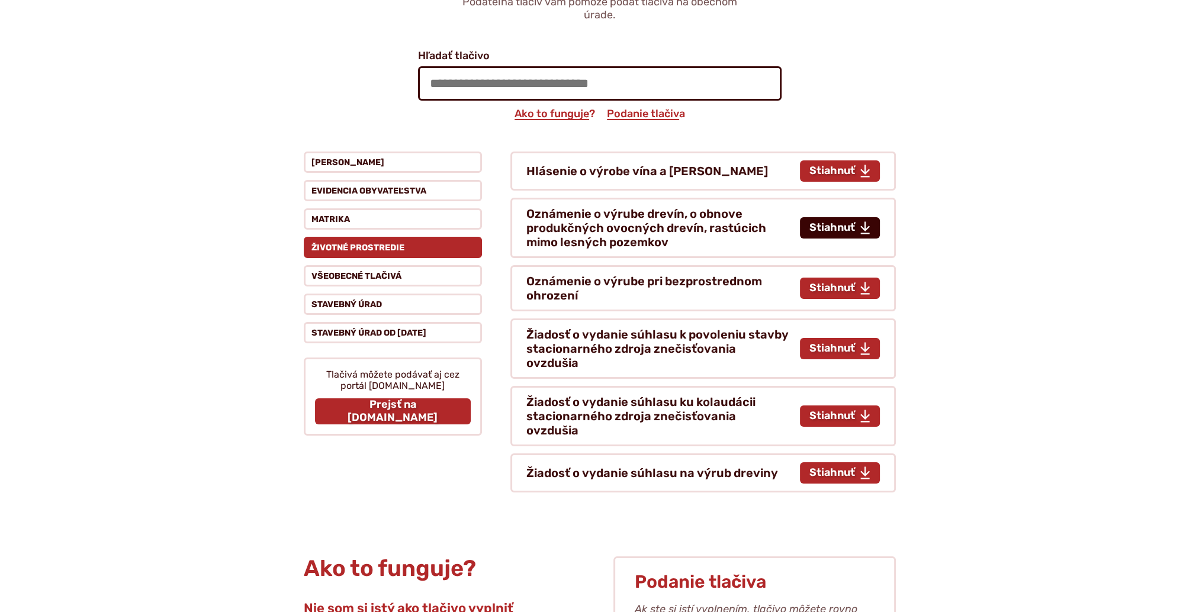
click at [835, 233] on span "Stiahnuť tlačivo Oznámenie o výrube drevín, o obnove produkčných ovocných dreví…" at bounding box center [833, 228] width 46 height 13
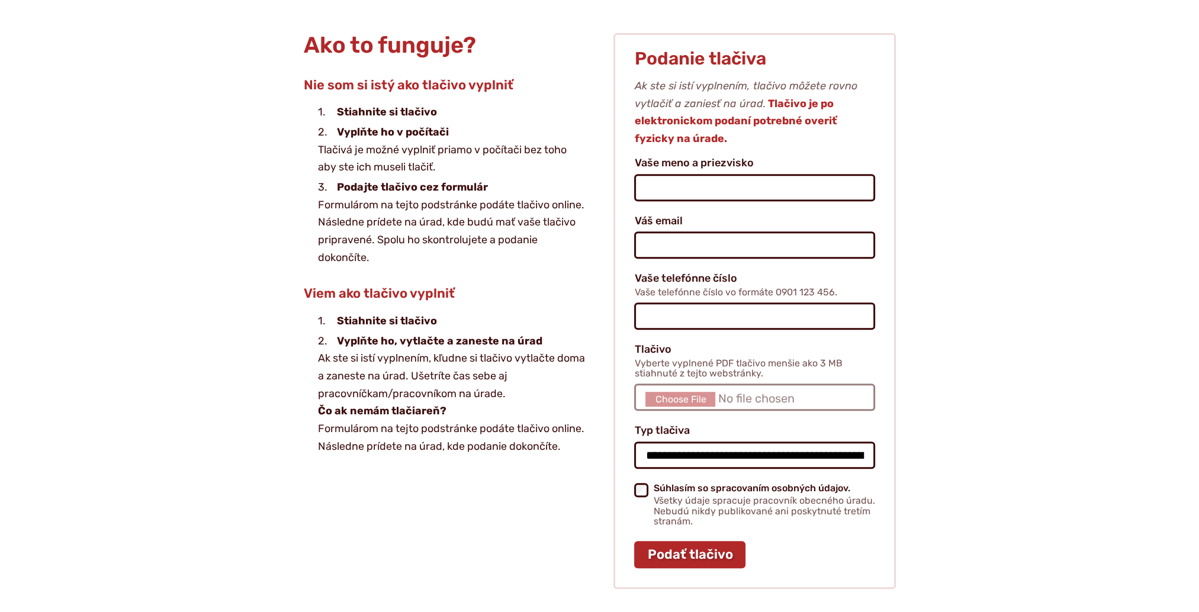
click at [498, 477] on div "Ako to funguje? Nie som si istý ako tlačivo vyplniť Stiahnite si tlačivo Vyplňt…" at bounding box center [445, 311] width 282 height 556
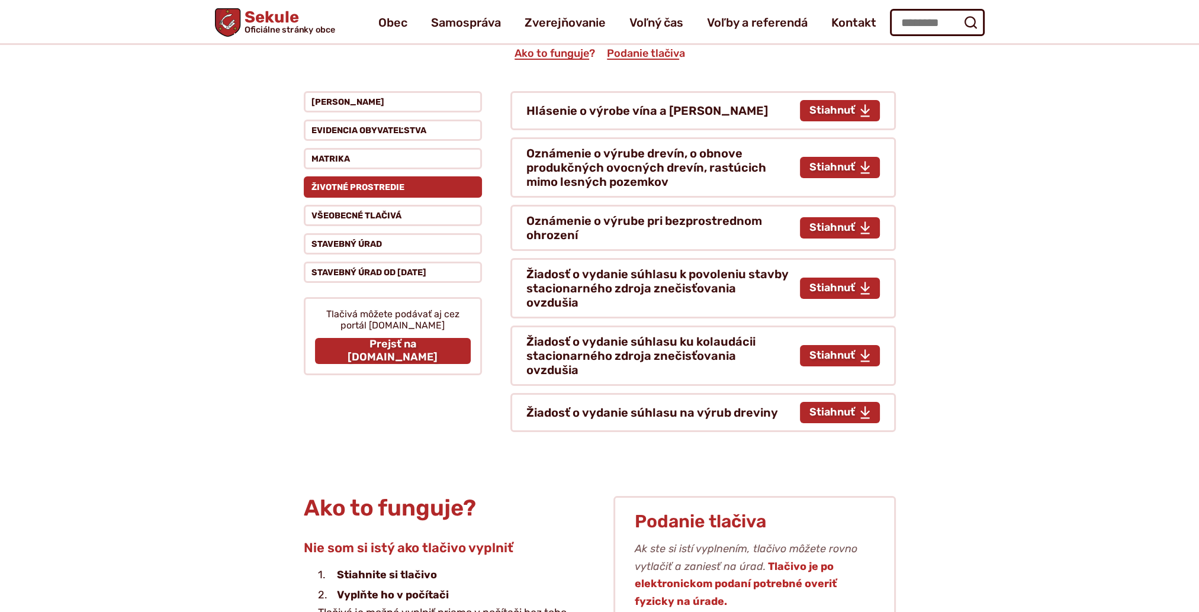
scroll to position [227, 0]
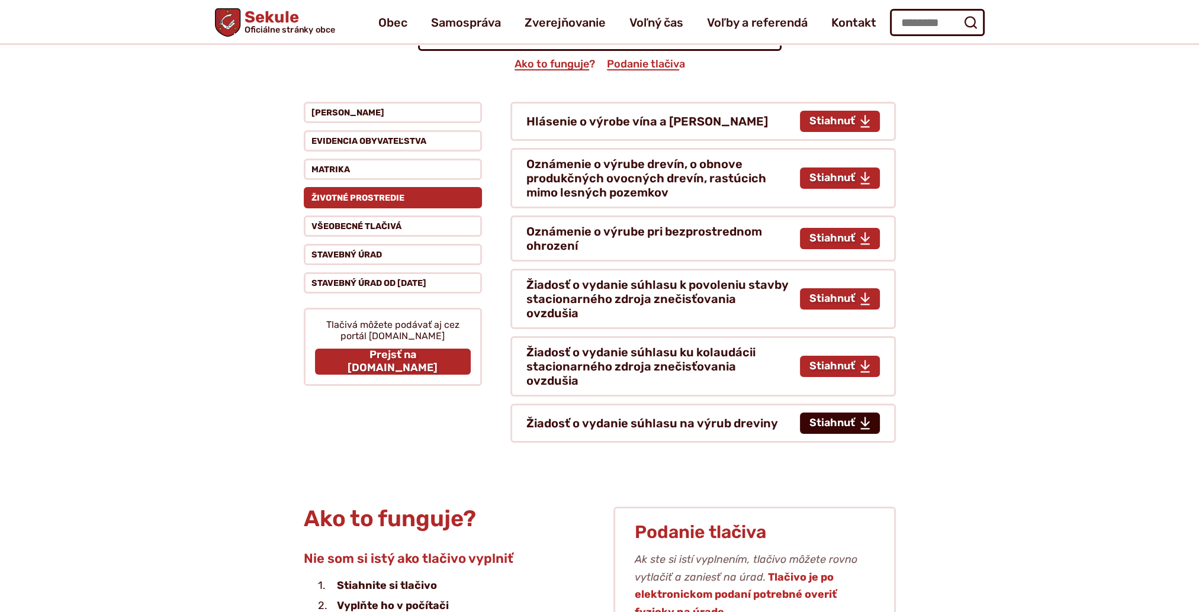
click at [820, 417] on span "Stiahnuť tlačivo Žiadosť o vydanie súhlasu na výrub dreviny" at bounding box center [833, 423] width 46 height 13
type input "**********"
click at [336, 276] on button "Stavebný úrad od 1.4.2025" at bounding box center [393, 282] width 178 height 21
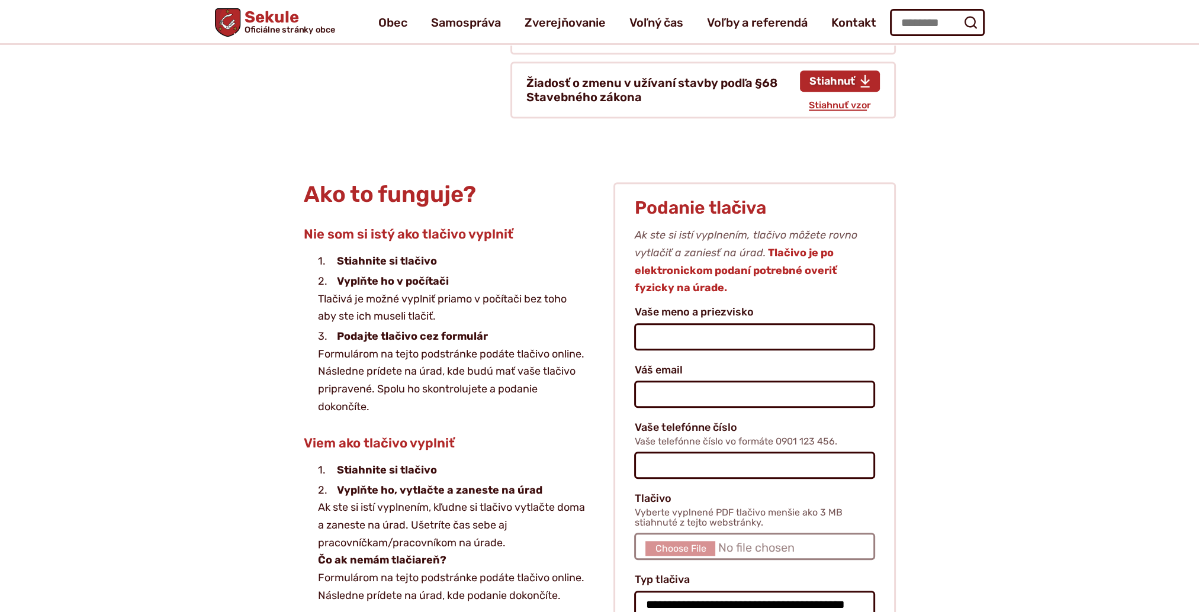
scroll to position [1230, 0]
